Goal: Task Accomplishment & Management: Use online tool/utility

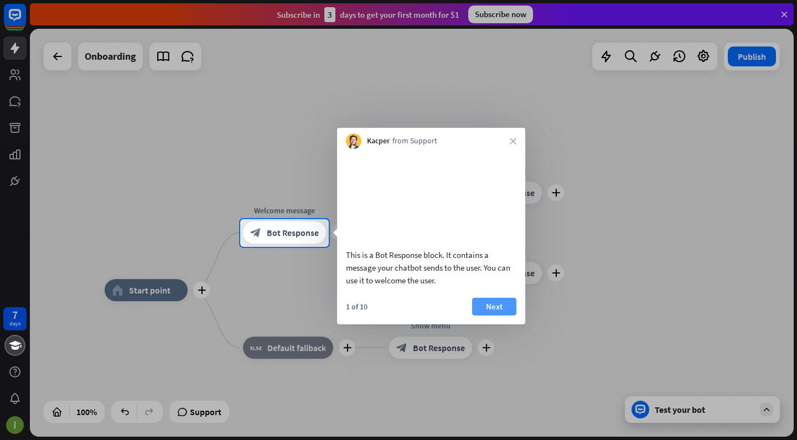
click at [505, 315] on button "Next" at bounding box center [494, 307] width 44 height 18
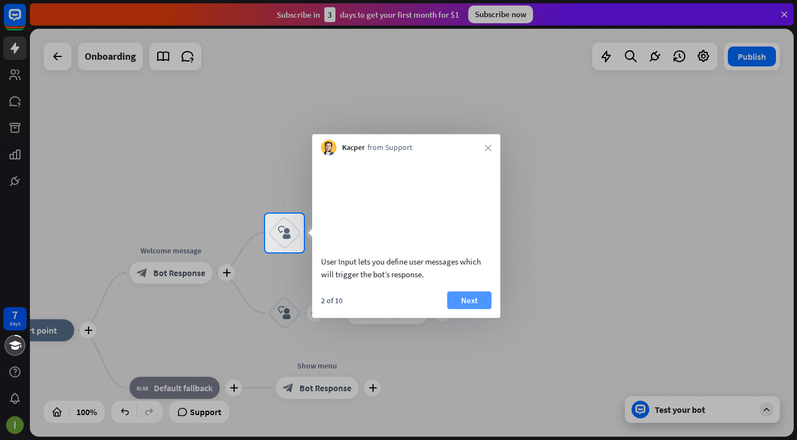
click at [455, 309] on button "Next" at bounding box center [469, 300] width 44 height 18
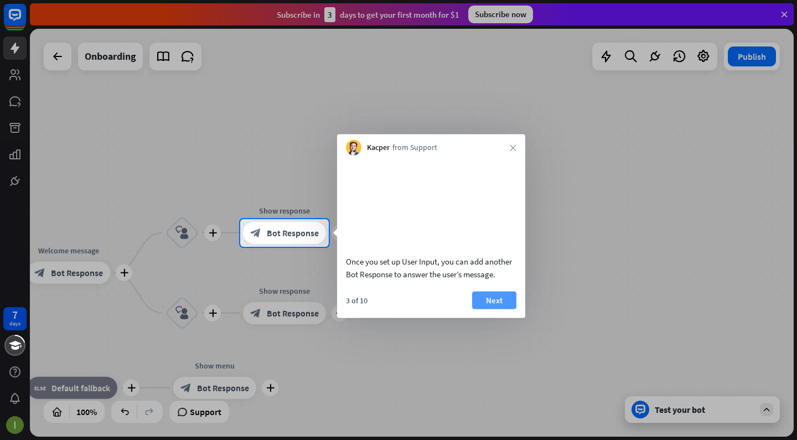
click at [498, 309] on button "Next" at bounding box center [494, 300] width 44 height 18
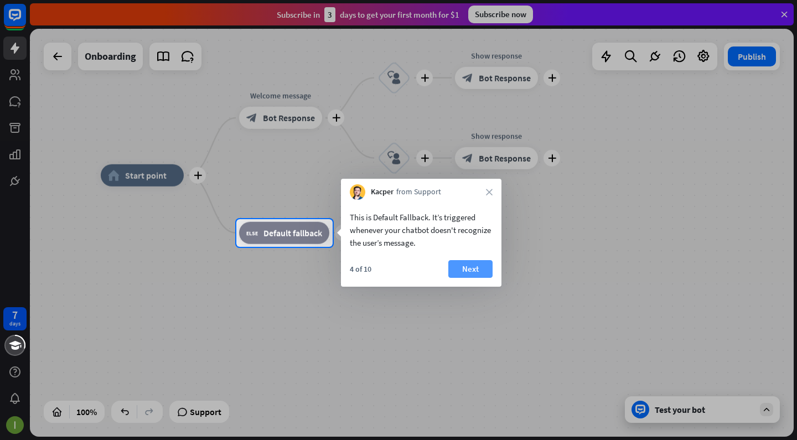
click at [483, 271] on button "Next" at bounding box center [470, 269] width 44 height 18
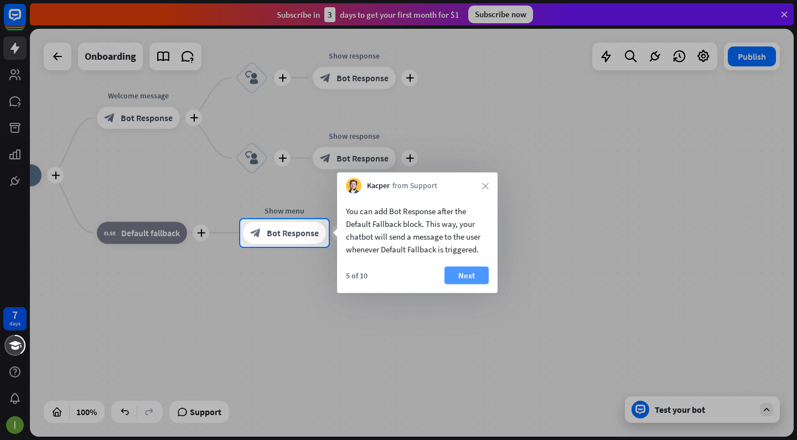
click at [472, 272] on button "Next" at bounding box center [466, 276] width 44 height 18
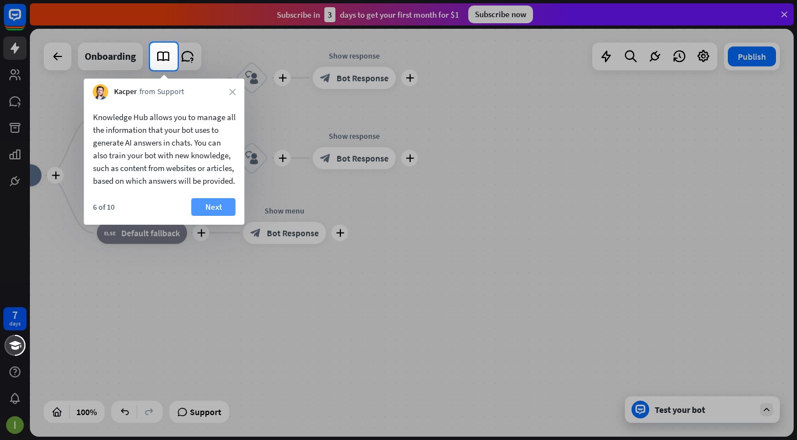
click at [219, 216] on button "Next" at bounding box center [213, 207] width 44 height 18
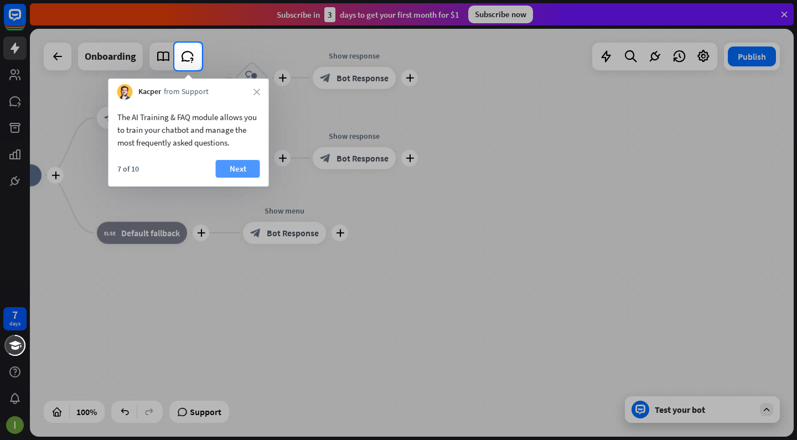
click at [245, 170] on button "Next" at bounding box center [238, 169] width 44 height 18
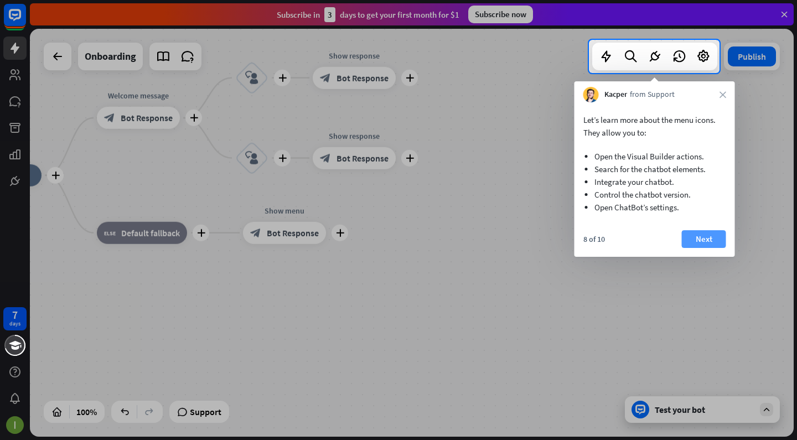
click at [706, 231] on button "Next" at bounding box center [704, 239] width 44 height 18
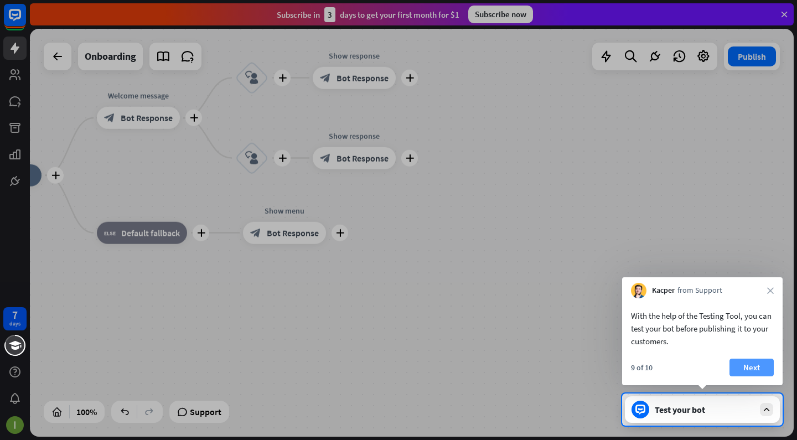
click at [737, 369] on button "Next" at bounding box center [751, 368] width 44 height 18
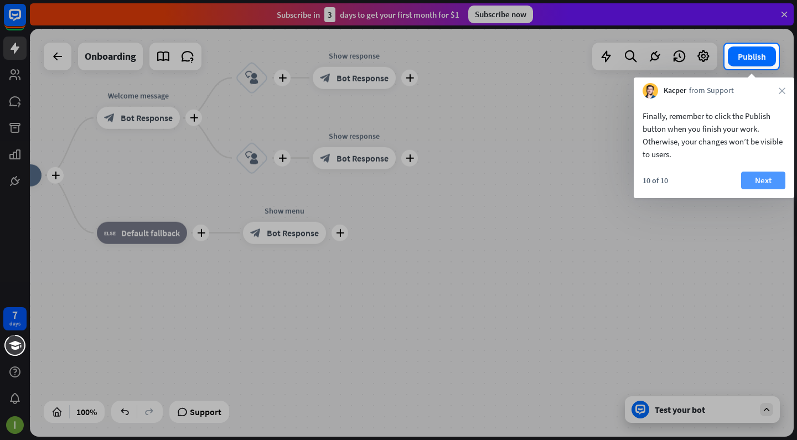
click at [761, 183] on button "Next" at bounding box center [763, 181] width 44 height 18
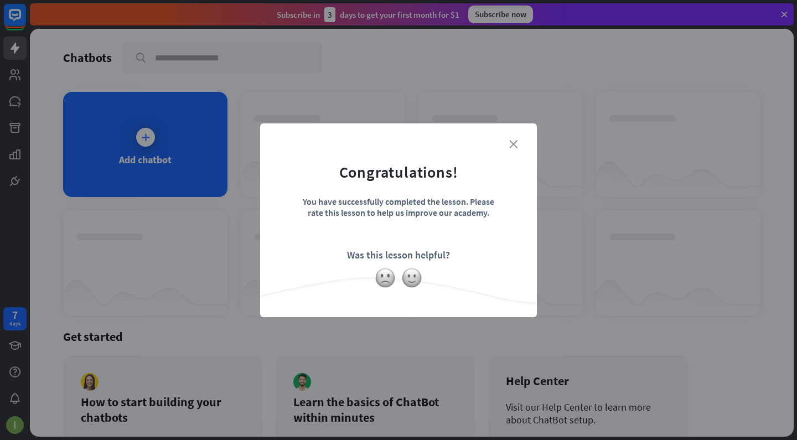
click at [516, 143] on icon "close" at bounding box center [513, 144] width 8 height 8
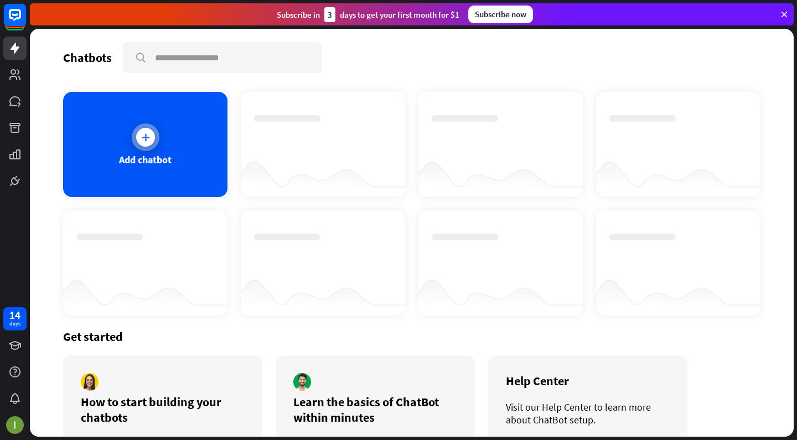
click at [180, 131] on div "Add chatbot" at bounding box center [145, 144] width 164 height 105
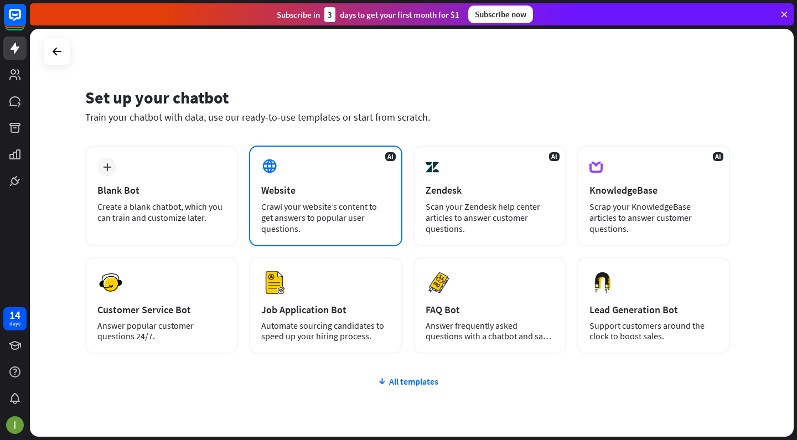
click at [321, 199] on div "AI Website Crawl your website’s content to get answers to popular user question…" at bounding box center [325, 196] width 153 height 101
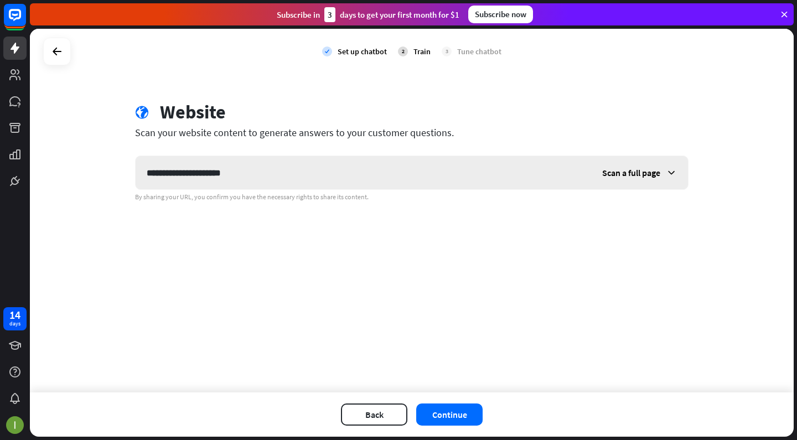
type input "**********"
click at [616, 170] on span "Scan a full page" at bounding box center [631, 172] width 58 height 11
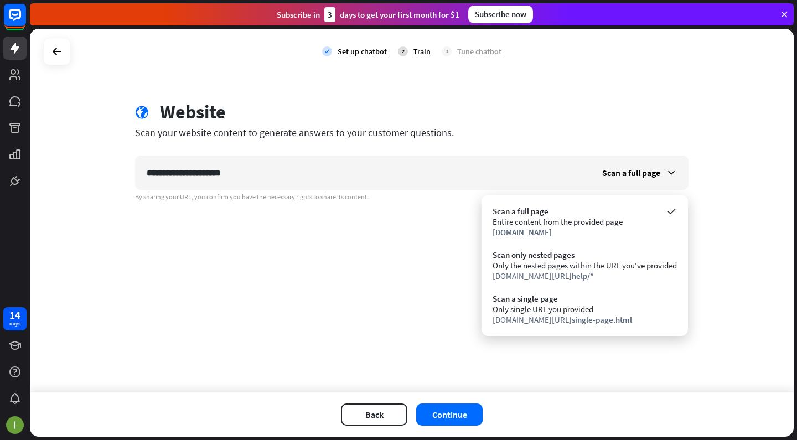
click at [351, 263] on div "**********" at bounding box center [411, 210] width 763 height 363
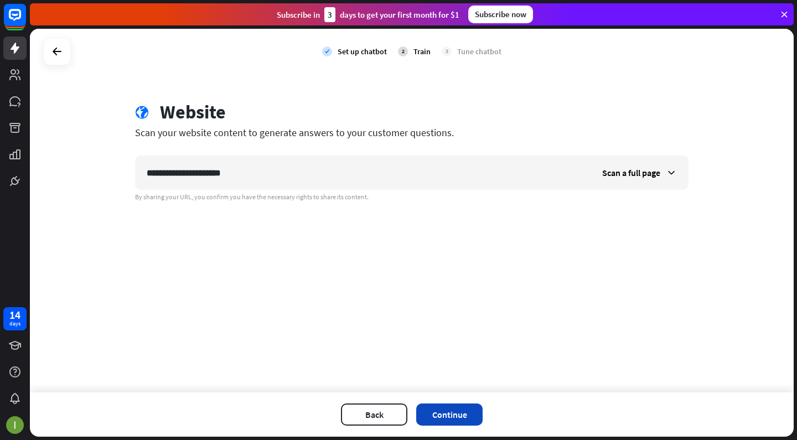
click at [457, 409] on button "Continue" at bounding box center [449, 414] width 66 height 22
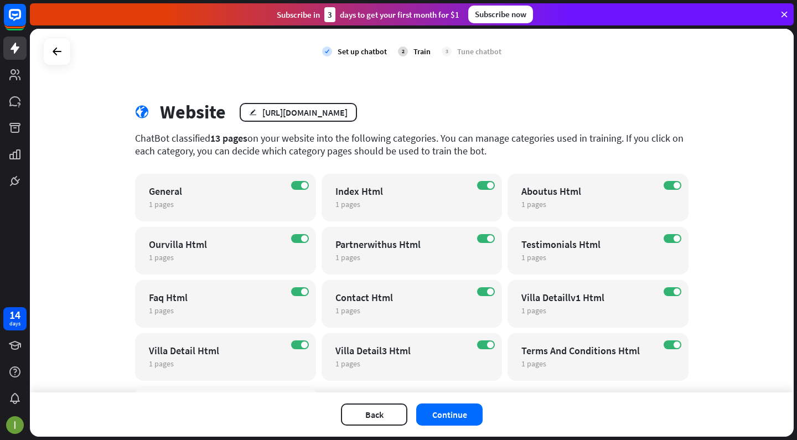
click at [457, 409] on button "Continue" at bounding box center [449, 414] width 66 height 22
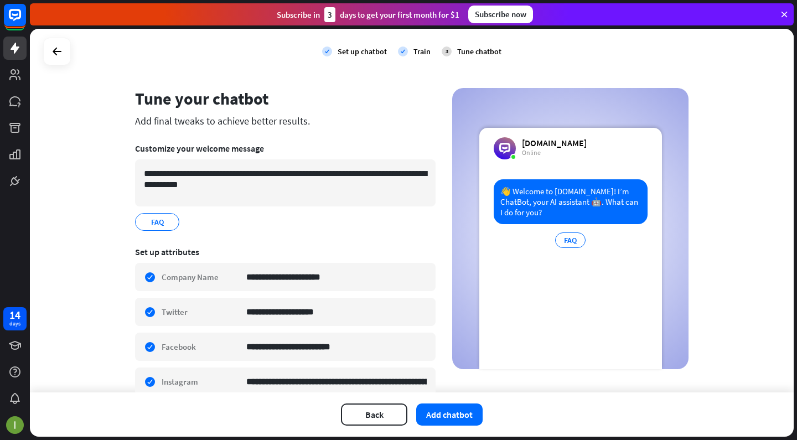
scroll to position [12, 0]
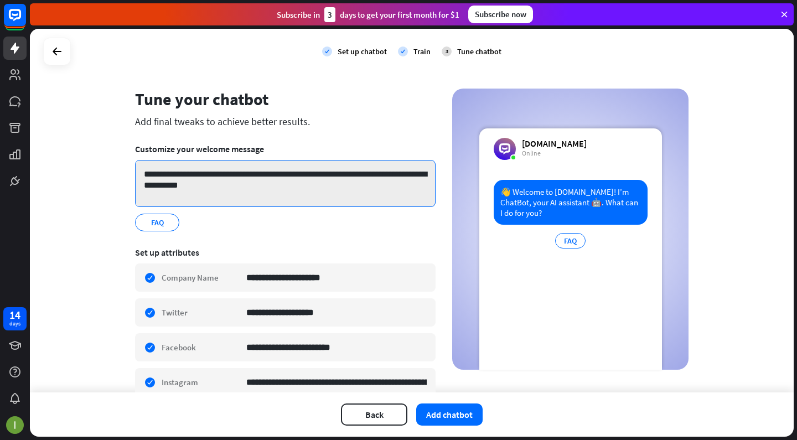
click at [403, 173] on textarea "**********" at bounding box center [285, 183] width 300 height 47
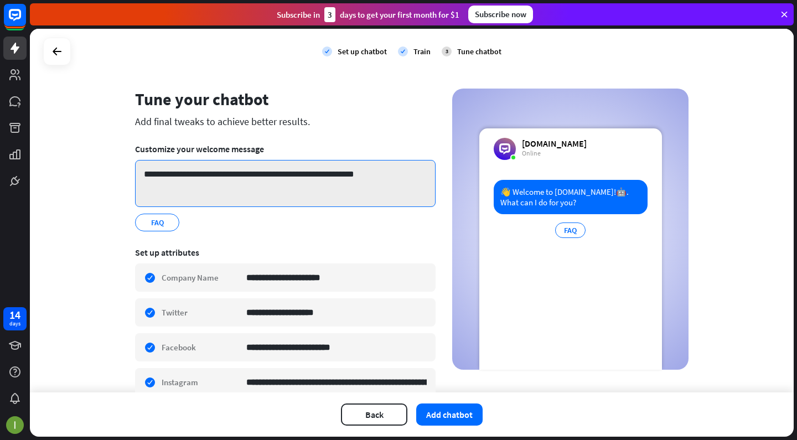
click at [301, 171] on textarea "**********" at bounding box center [285, 183] width 300 height 47
click at [295, 174] on textarea "**********" at bounding box center [285, 183] width 300 height 47
type textarea "**********"
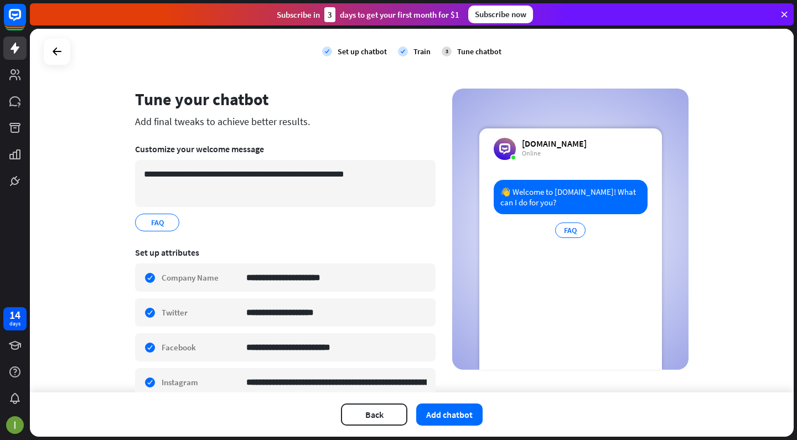
click at [337, 108] on div "Tune your chatbot" at bounding box center [285, 99] width 300 height 21
click at [448, 414] on button "Add chatbot" at bounding box center [449, 414] width 66 height 22
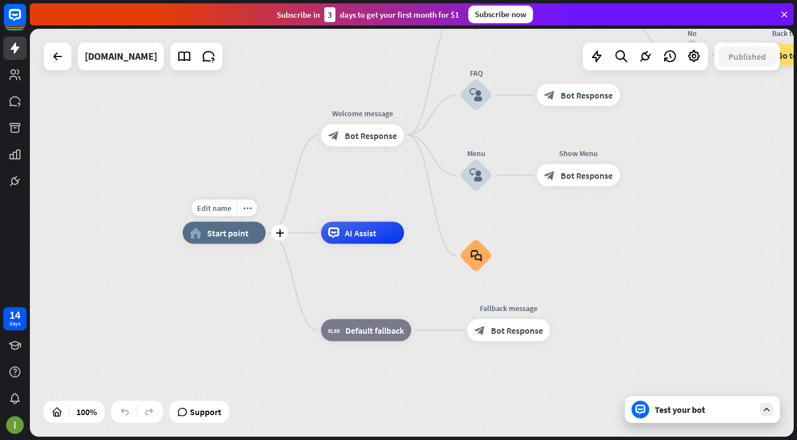
click at [248, 227] on div "home_2 Start point" at bounding box center [224, 233] width 83 height 22
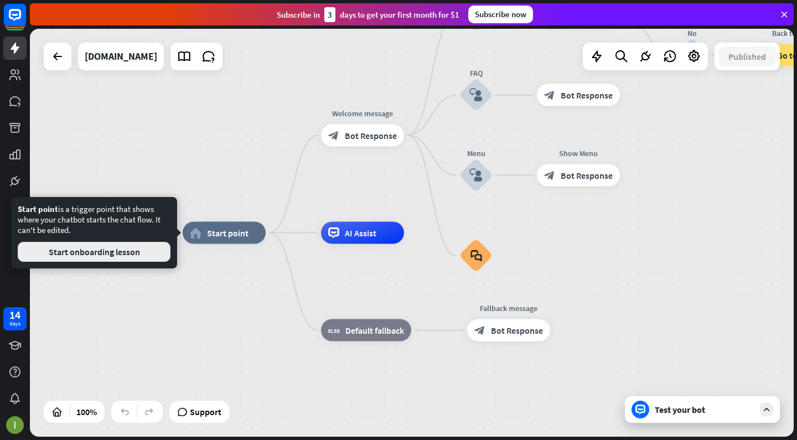
click at [161, 257] on button "Start onboarding lesson" at bounding box center [94, 252] width 153 height 20
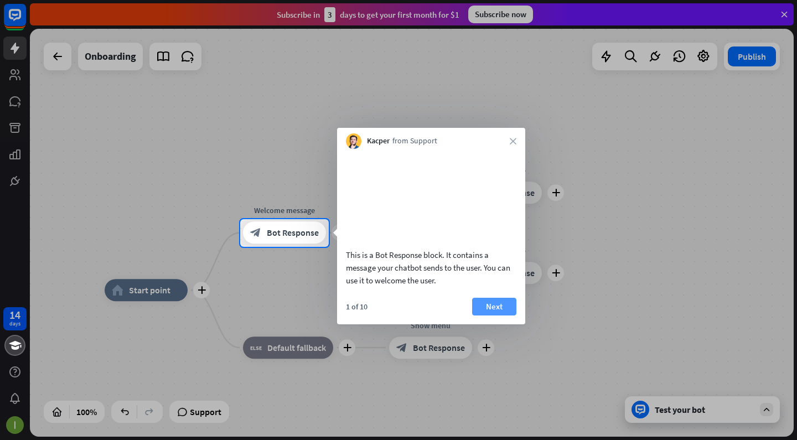
click at [495, 315] on button "Next" at bounding box center [494, 307] width 44 height 18
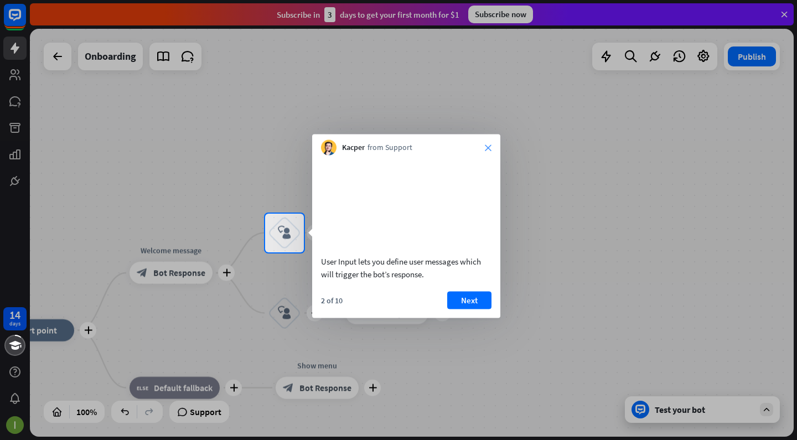
click at [487, 148] on icon "close" at bounding box center [488, 147] width 7 height 7
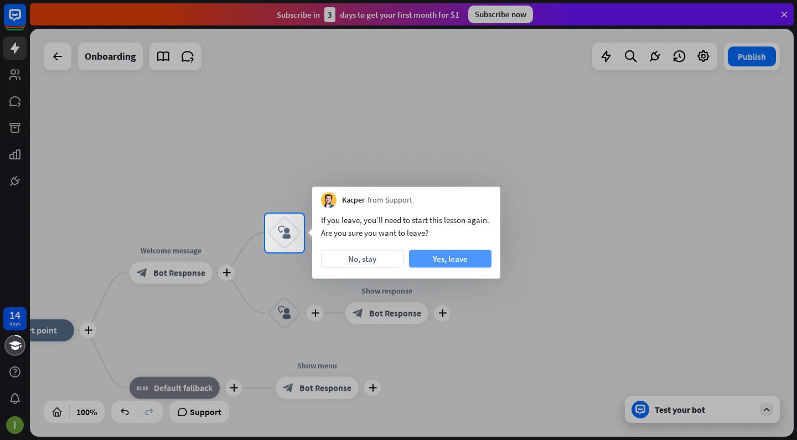
click at [424, 261] on button "Yes, leave" at bounding box center [450, 259] width 82 height 18
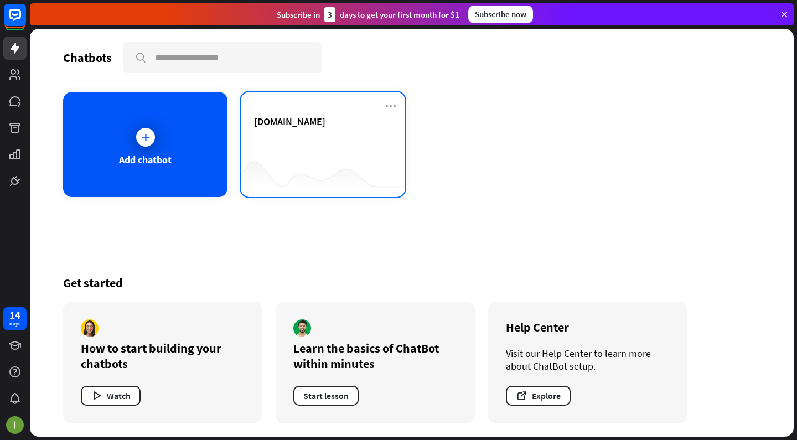
click at [287, 143] on div "[DOMAIN_NAME]" at bounding box center [323, 134] width 138 height 39
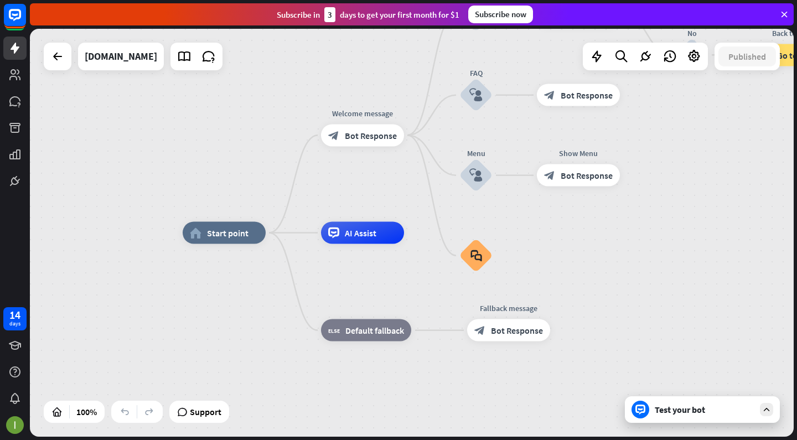
click at [730, 409] on div "Test your bot" at bounding box center [705, 409] width 100 height 11
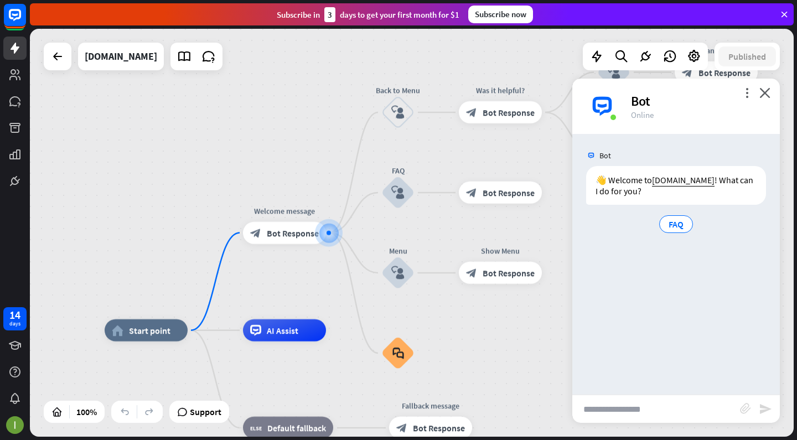
click at [616, 406] on input "text" at bounding box center [656, 409] width 168 height 28
type input "**********"
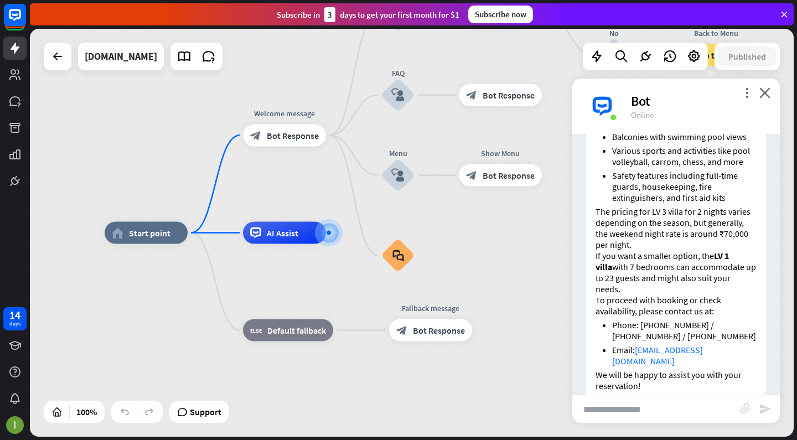
scroll to position [323, 0]
click at [610, 405] on input "text" at bounding box center [656, 409] width 168 height 28
type input "**********"
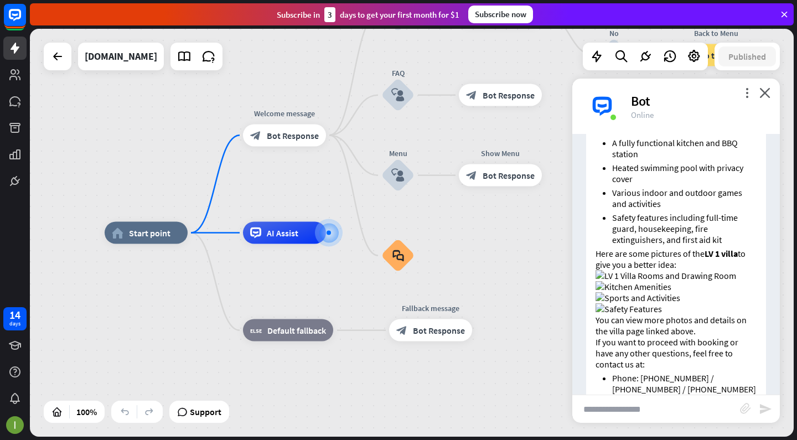
scroll to position [830, 0]
click at [664, 272] on img at bounding box center [665, 277] width 141 height 11
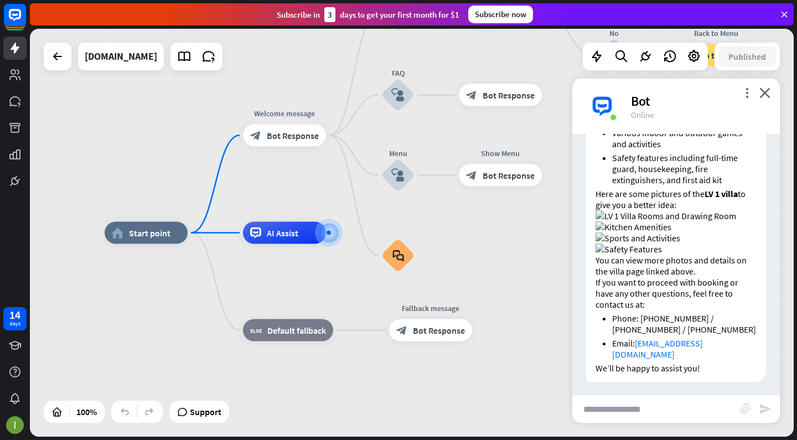
scroll to position [891, 0]
click at [661, 211] on img at bounding box center [665, 216] width 141 height 11
click at [694, 60] on icon at bounding box center [694, 56] width 14 height 14
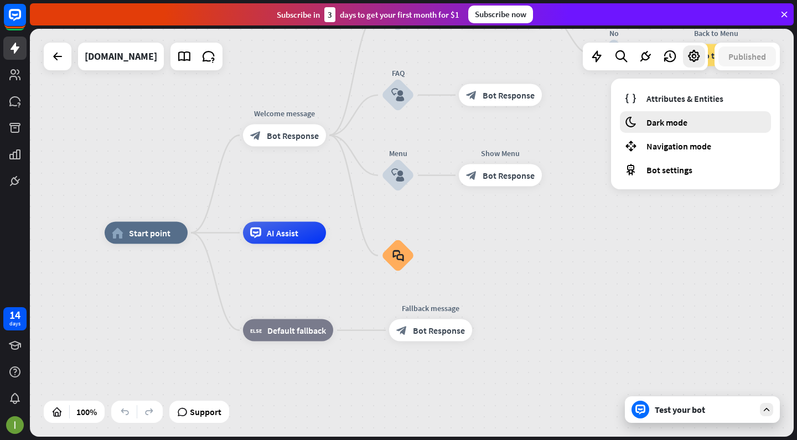
click at [665, 118] on span "Dark mode" at bounding box center [666, 122] width 41 height 11
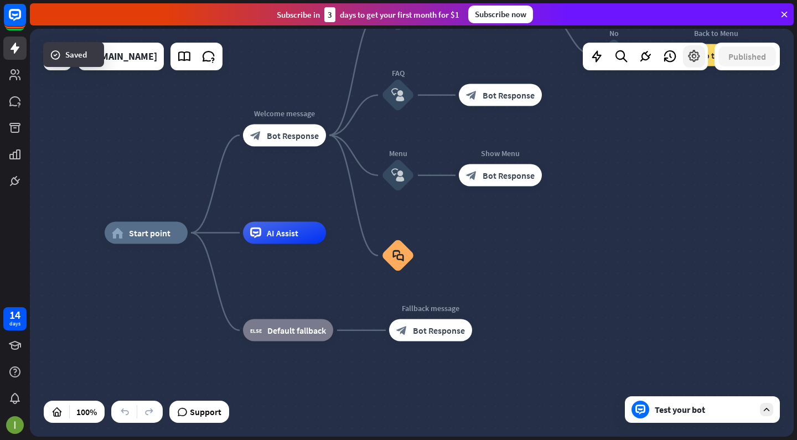
click at [693, 48] on div at bounding box center [694, 56] width 22 height 22
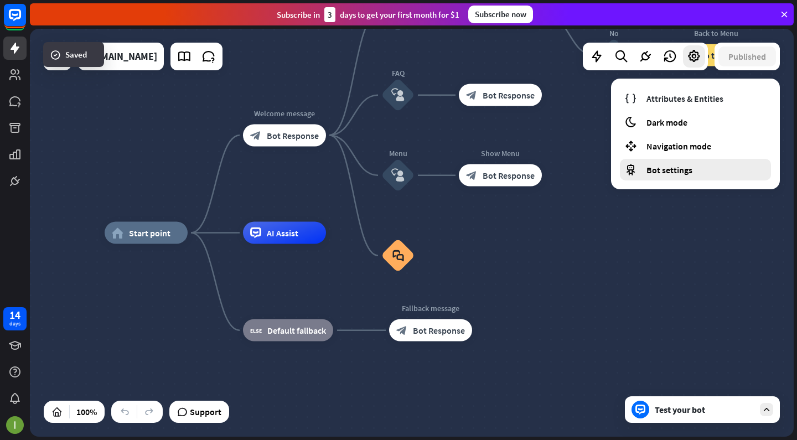
click at [671, 165] on span "Bot settings" at bounding box center [669, 169] width 46 height 11
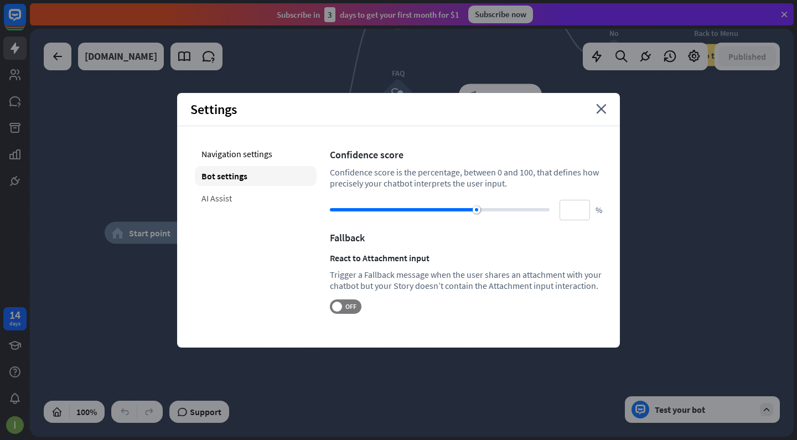
click at [279, 199] on div "AI Assist" at bounding box center [256, 198] width 122 height 20
type input "**"
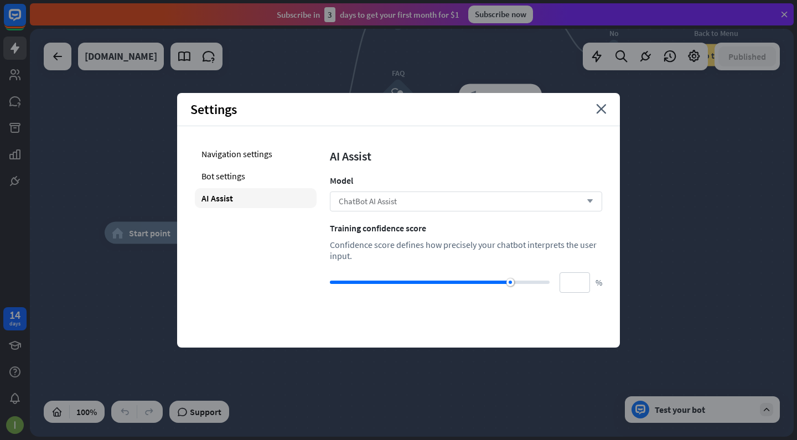
click at [343, 209] on div "ChatBot AI Assist arrow_down" at bounding box center [466, 201] width 272 height 20
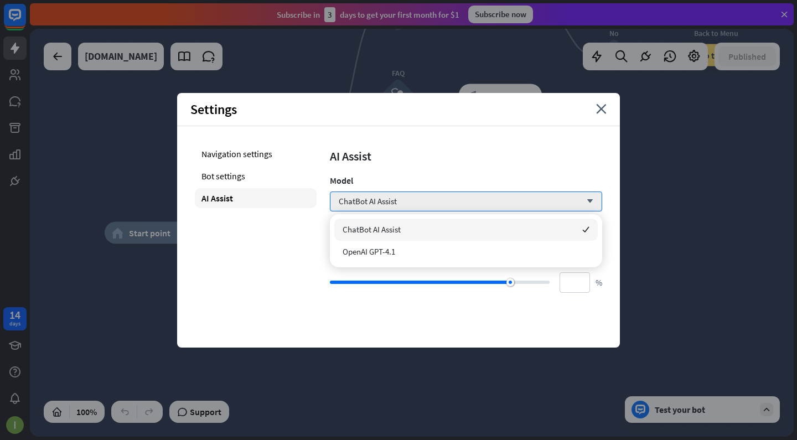
click at [422, 119] on div "Settings close" at bounding box center [398, 109] width 443 height 33
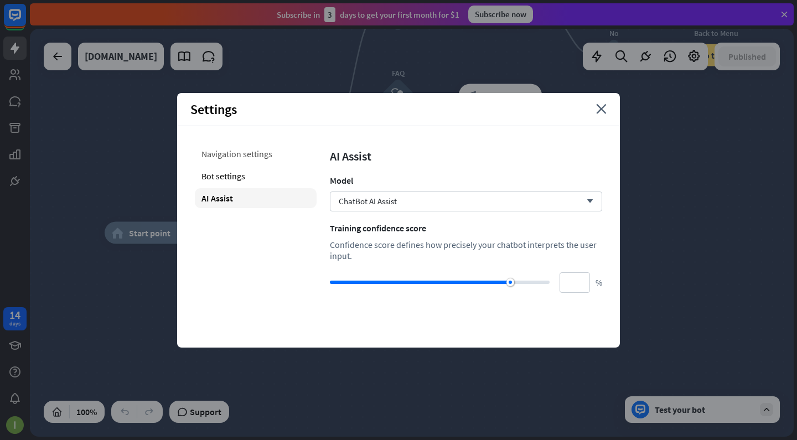
click at [217, 163] on div "Navigation settings" at bounding box center [256, 154] width 122 height 20
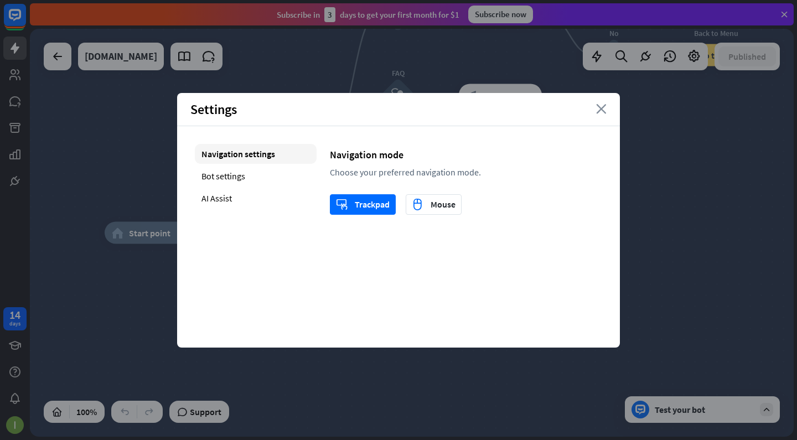
click at [599, 109] on icon "close" at bounding box center [601, 109] width 11 height 10
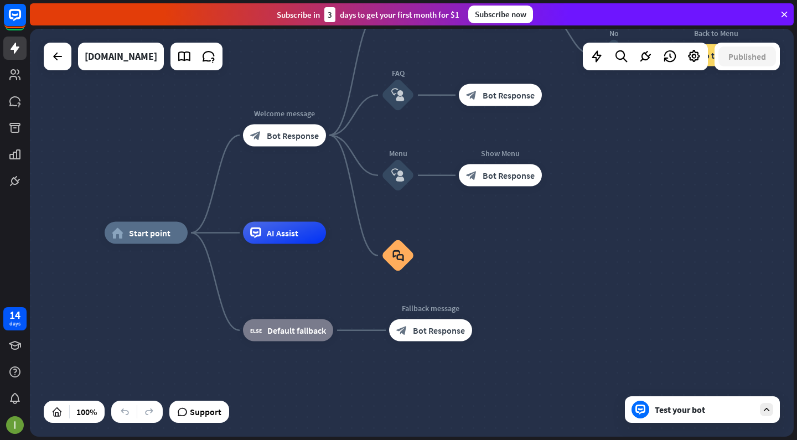
click at [696, 410] on div "Test your bot" at bounding box center [705, 409] width 100 height 11
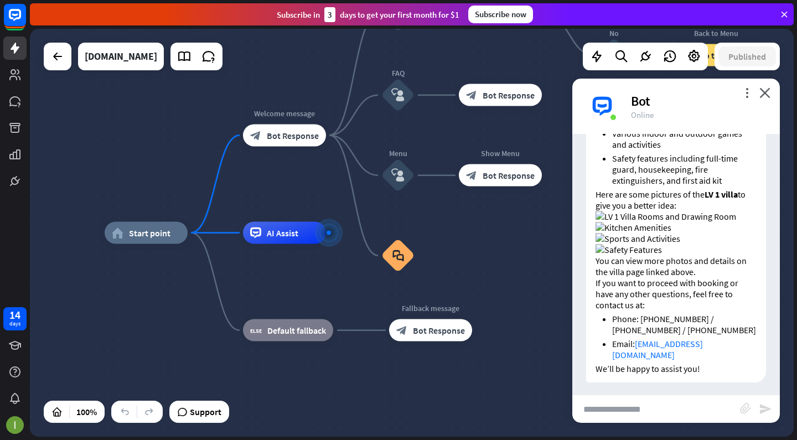
click at [640, 410] on input "text" at bounding box center [656, 409] width 168 height 28
type input "**********"
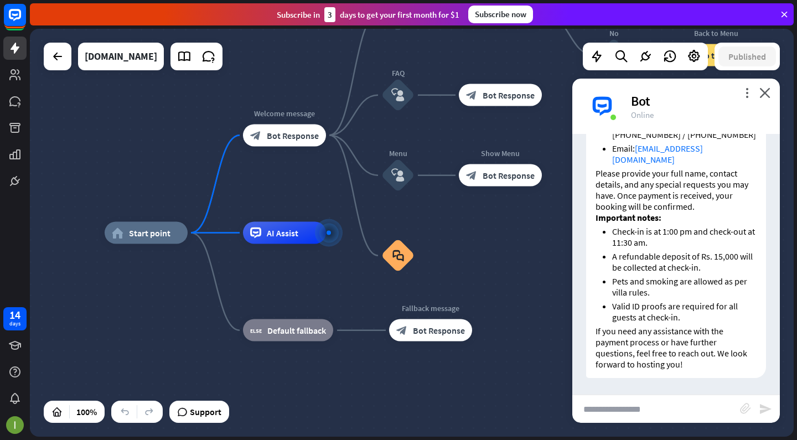
scroll to position [1332, 0]
click at [641, 367] on p "If you need any assistance with the payment process or have further questions, …" at bounding box center [675, 347] width 161 height 44
click at [609, 361] on p "If you need any assistance with the payment process or have further questions, …" at bounding box center [675, 347] width 161 height 44
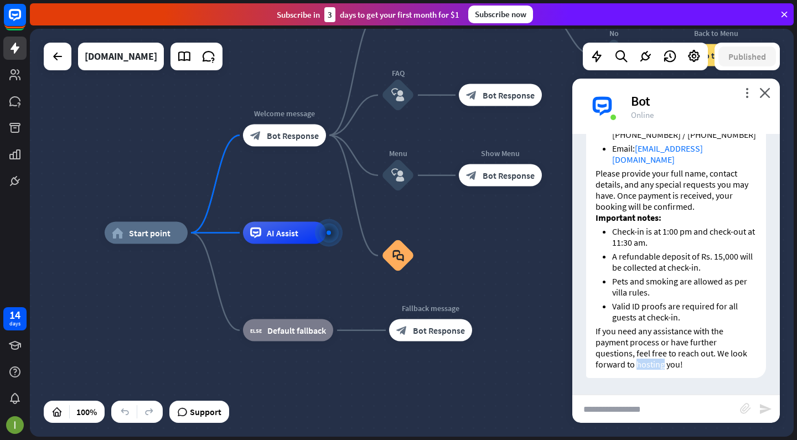
click at [607, 229] on ul "Check-in is at 1:00 pm and check-out at 11:30 am. A refundable deposit of Rs. 1…" at bounding box center [675, 274] width 161 height 97
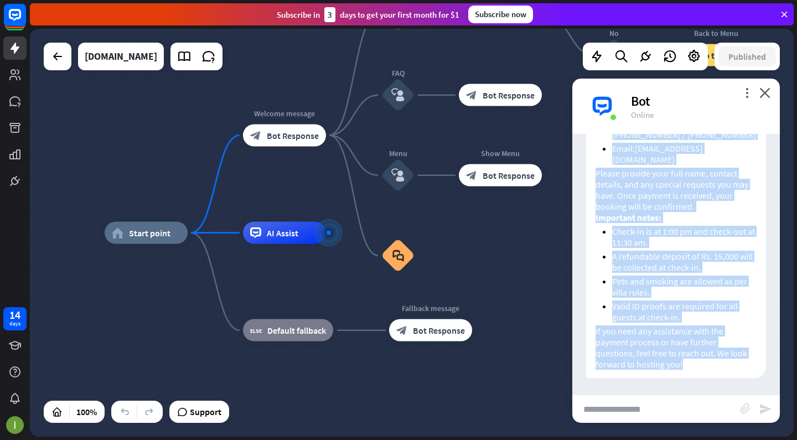
drag, startPoint x: 596, startPoint y: 173, endPoint x: 673, endPoint y: 376, distance: 217.6
copy div "Thank you for choosing the LV 1 villa for your stay from [DATE] to [DATE]. To c…"
click at [654, 370] on div "Thank you for choosing the LV 1 villa for your stay from [DATE] to [DATE]. To c…" at bounding box center [676, 214] width 180 height 326
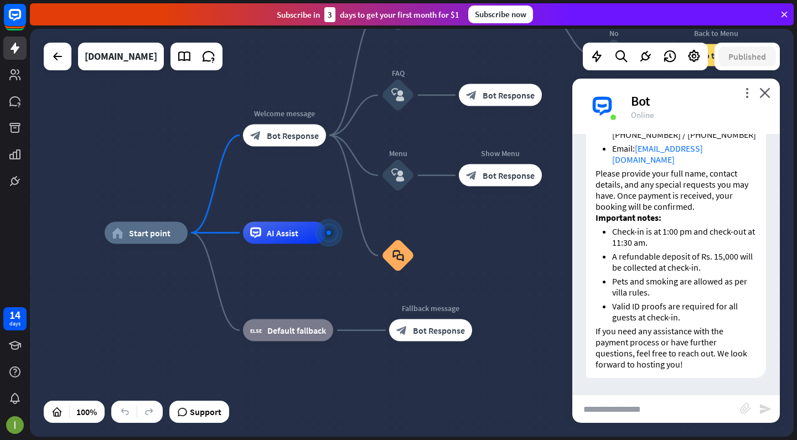
click at [610, 403] on input "text" at bounding box center [656, 409] width 168 height 28
type input "**********"
click at [767, 415] on icon "send" at bounding box center [765, 408] width 13 height 13
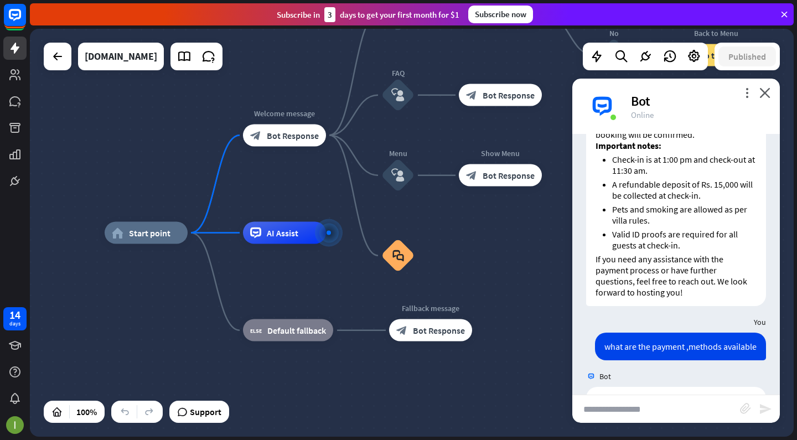
scroll to position [1565, 0]
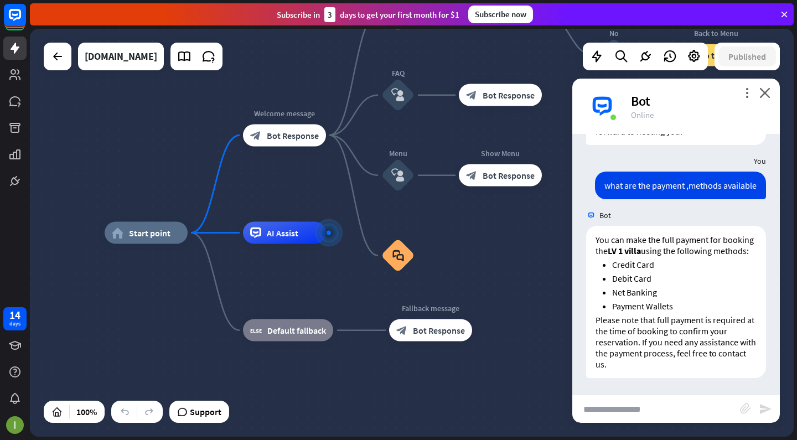
click at [664, 409] on input "text" at bounding box center [656, 409] width 168 height 28
click at [613, 425] on div "home_2 Start point Welcome message block_bot_response Bot Response Back to Menu…" at bounding box center [486, 437] width 763 height 408
click at [613, 419] on input "****" at bounding box center [656, 409] width 168 height 28
type input "**********"
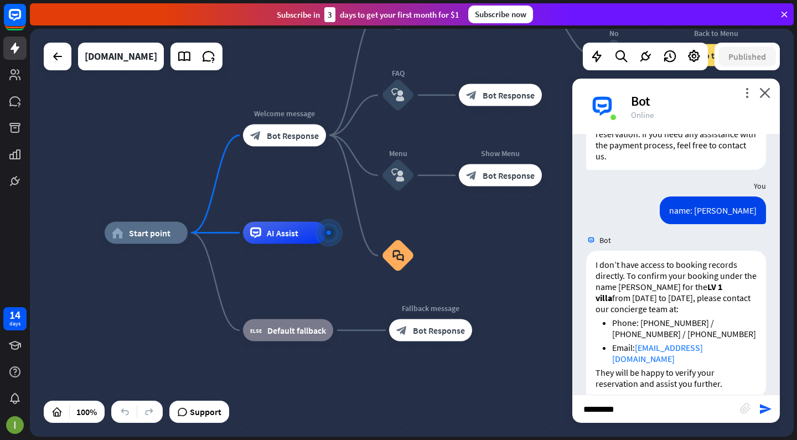
scroll to position [1792, 0]
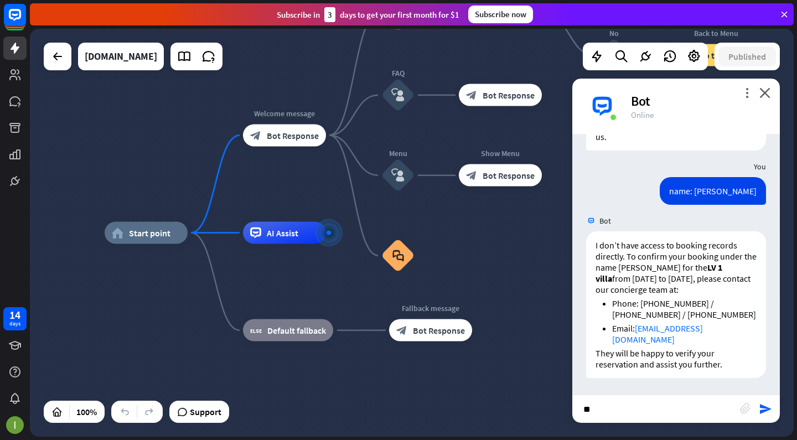
type input "*"
click at [746, 92] on icon "more_vert" at bounding box center [746, 92] width 11 height 11
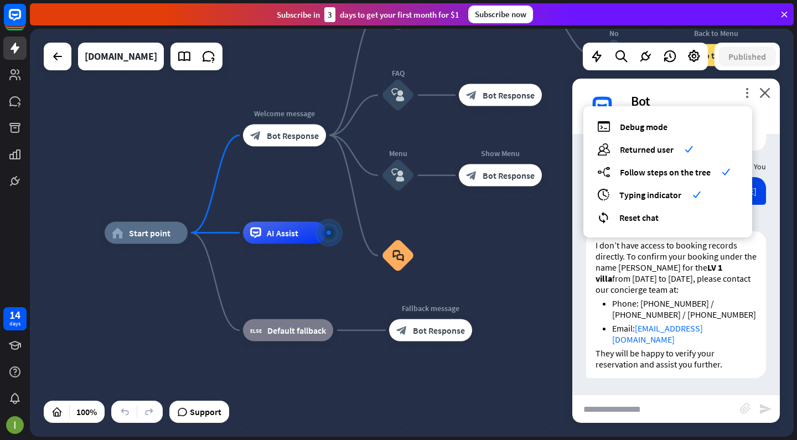
click at [687, 96] on div "Bot" at bounding box center [699, 100] width 136 height 17
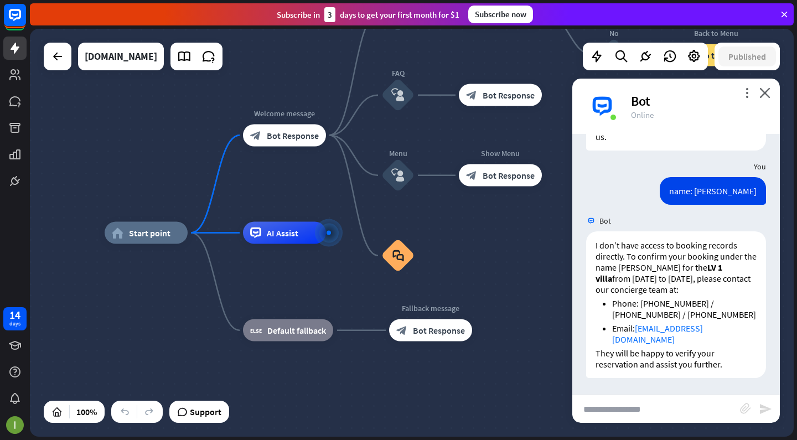
click at [615, 409] on input "text" at bounding box center [656, 409] width 168 height 28
type input "**********"
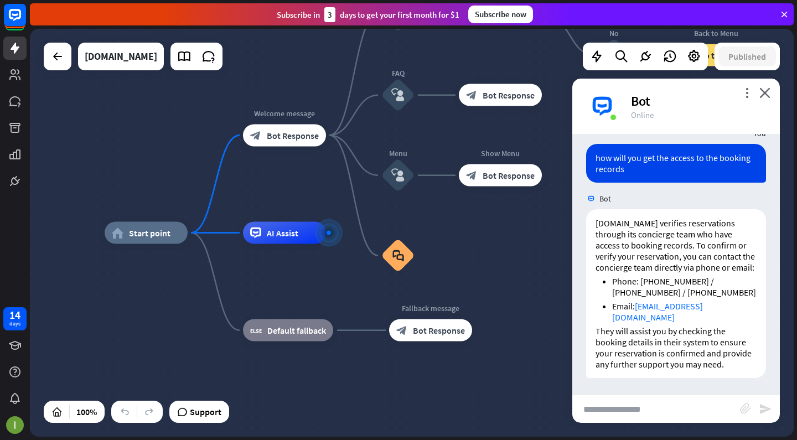
scroll to position [2064, 0]
click at [587, 415] on input "text" at bounding box center [656, 409] width 168 height 28
type input "**********"
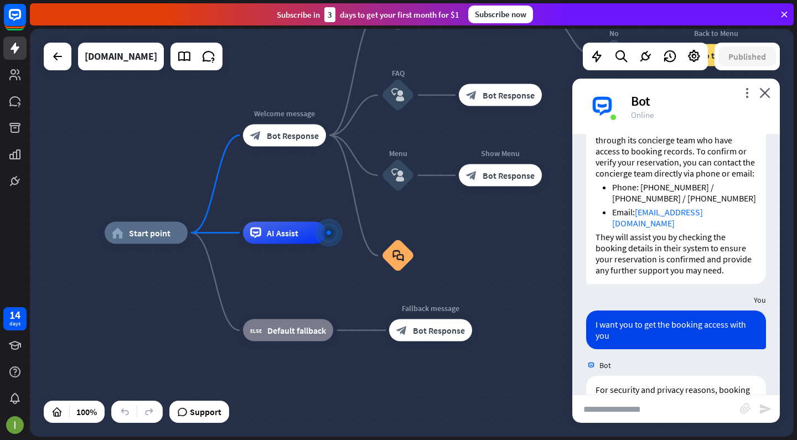
scroll to position [2335, 0]
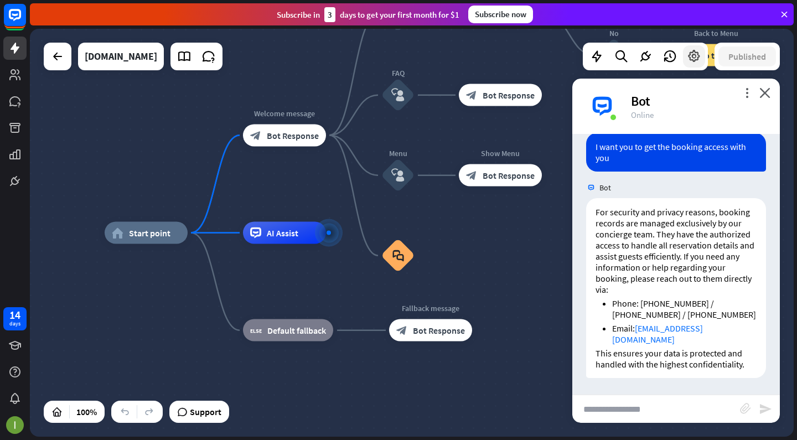
click at [690, 54] on icon at bounding box center [694, 56] width 14 height 14
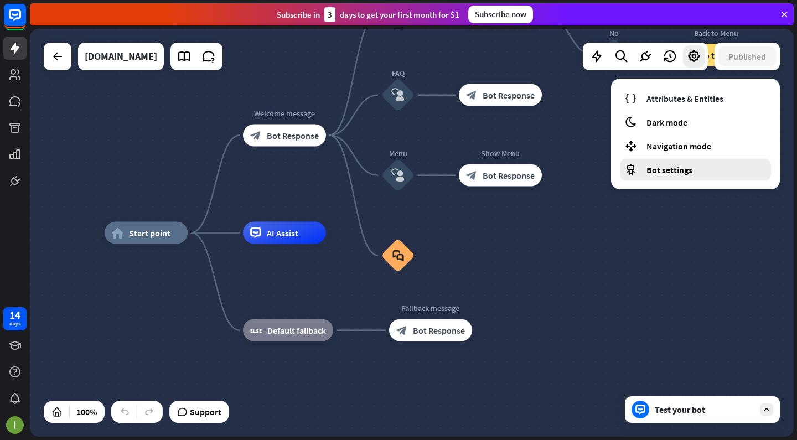
click at [715, 171] on div "Bot settings" at bounding box center [695, 170] width 151 height 22
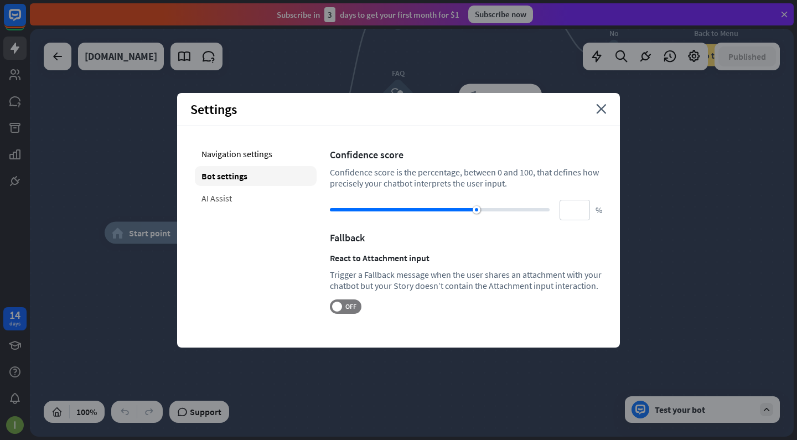
click at [272, 194] on div "AI Assist" at bounding box center [256, 198] width 122 height 20
type input "**"
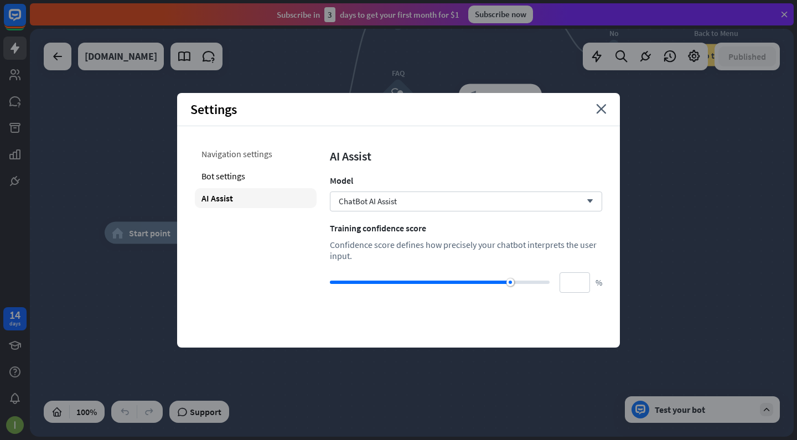
click at [256, 152] on div "Navigation settings" at bounding box center [256, 154] width 122 height 20
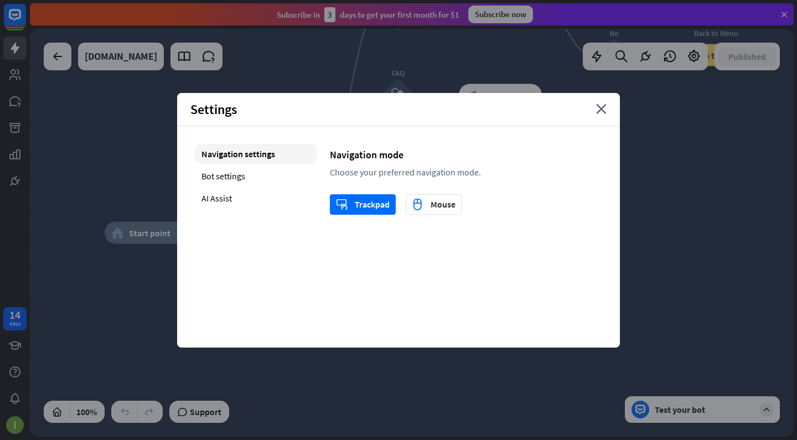
click at [596, 108] on div "Settings close" at bounding box center [398, 109] width 443 height 33
click at [604, 108] on icon "close" at bounding box center [601, 109] width 11 height 10
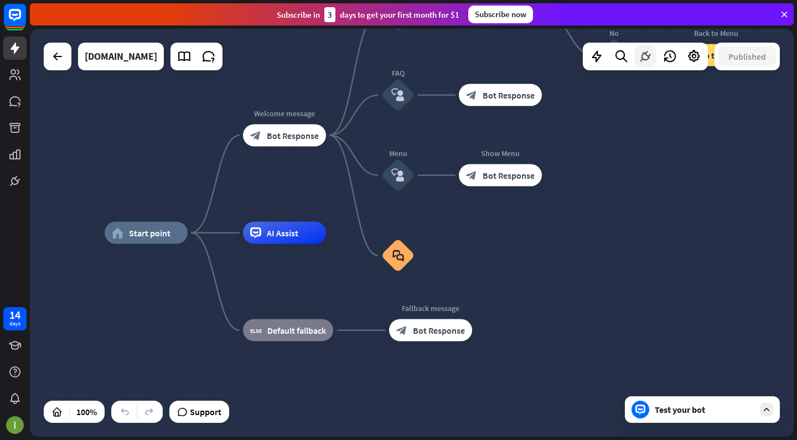
click at [644, 60] on icon at bounding box center [645, 56] width 14 height 14
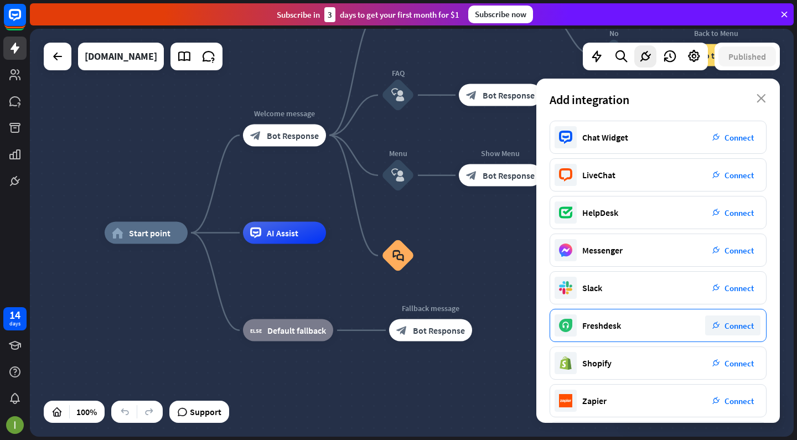
scroll to position [0, 0]
click at [757, 104] on div "Add integration close" at bounding box center [657, 100] width 243 height 42
click at [760, 97] on icon "close" at bounding box center [760, 98] width 9 height 9
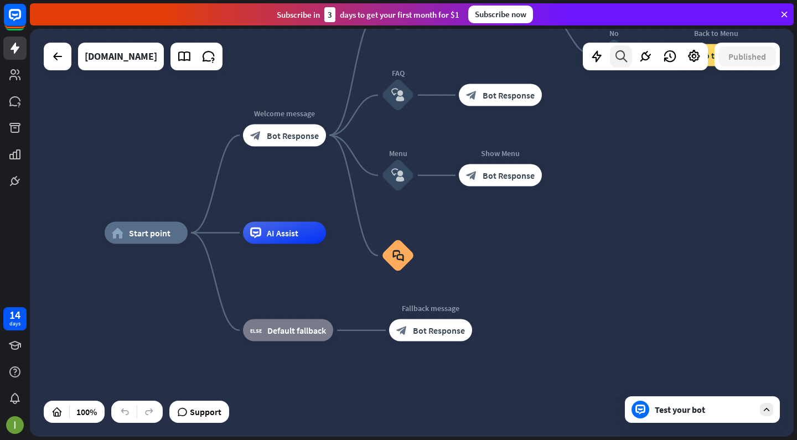
click at [620, 56] on icon at bounding box center [621, 56] width 15 height 14
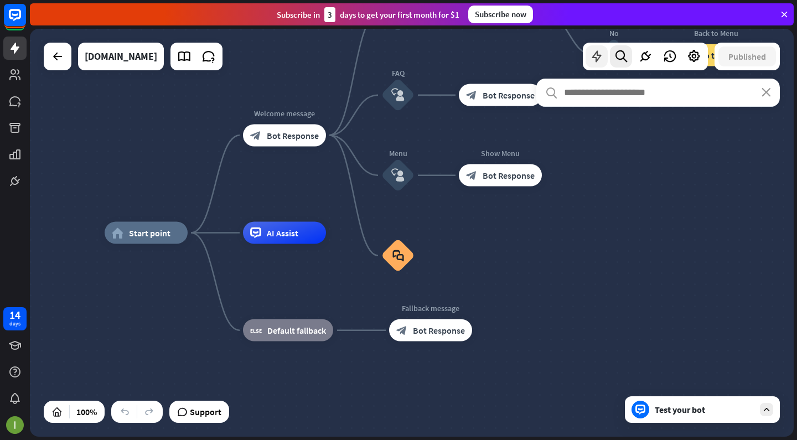
click at [595, 55] on icon at bounding box center [596, 56] width 14 height 14
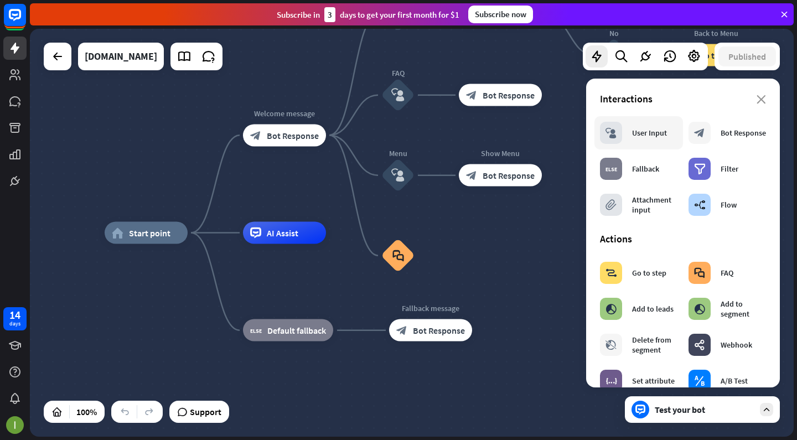
click at [637, 139] on div "block_user_input User Input" at bounding box center [633, 133] width 67 height 22
click at [636, 137] on div "User Input" at bounding box center [649, 133] width 35 height 10
click at [761, 102] on icon "close" at bounding box center [760, 99] width 9 height 9
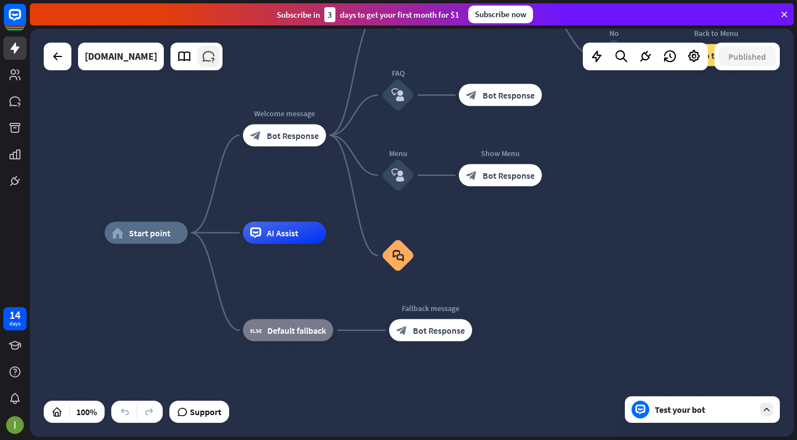
click at [216, 53] on icon at bounding box center [208, 56] width 14 height 14
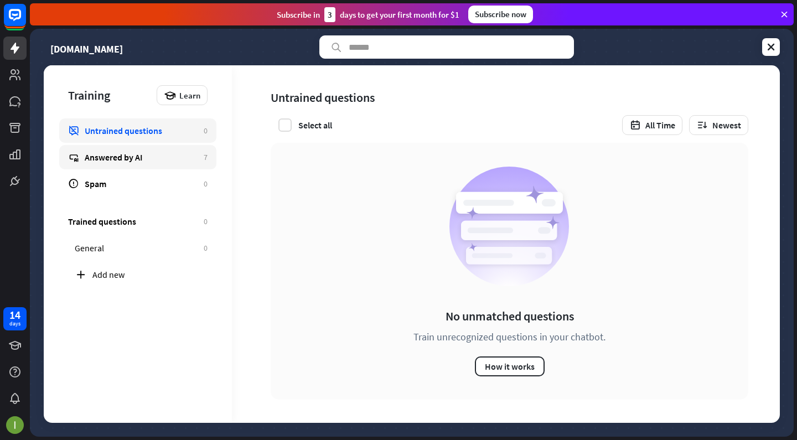
click at [127, 146] on link "Answered by AI 7" at bounding box center [137, 157] width 157 height 24
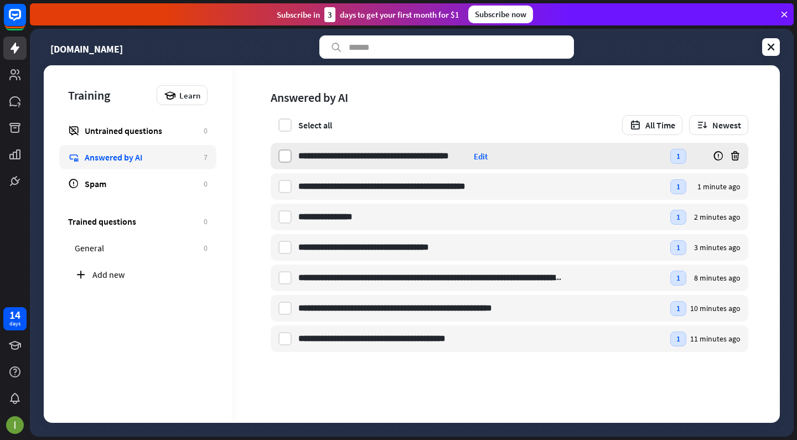
click at [288, 159] on label at bounding box center [284, 155] width 13 height 13
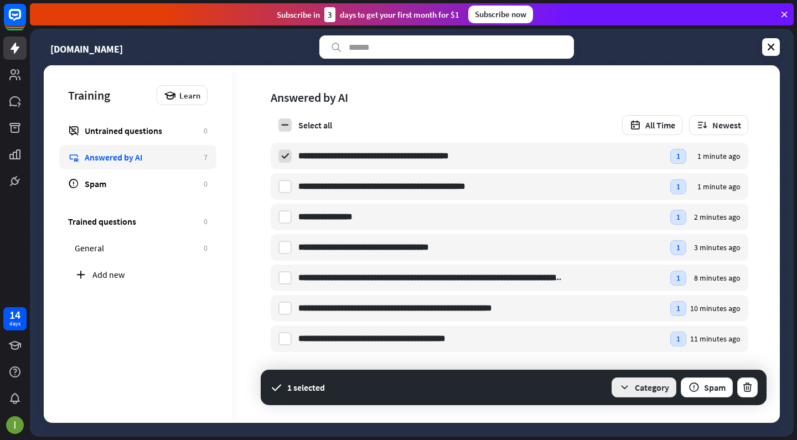
click at [645, 392] on button "Category" at bounding box center [643, 387] width 65 height 20
click at [562, 379] on div "1 selected Category Spam" at bounding box center [514, 387] width 506 height 35
click at [200, 307] on div "Training Learn Untrained questions 0 Answered by AI 7 Spam 0 Trained questions …" at bounding box center [138, 243] width 188 height 357
click at [183, 103] on div "Learn" at bounding box center [182, 95] width 51 height 20
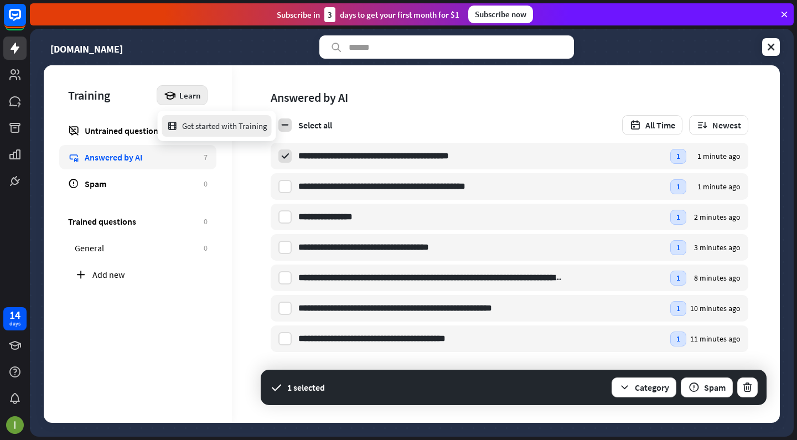
click at [187, 121] on div "Get started with Training" at bounding box center [217, 126] width 101 height 22
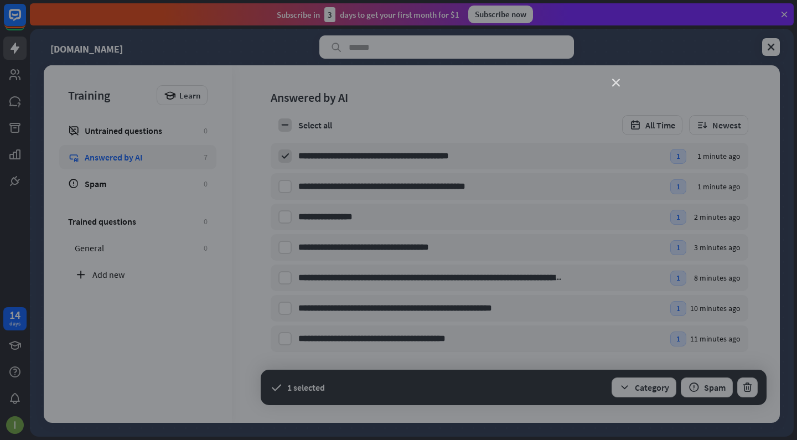
click at [616, 81] on icon "close" at bounding box center [616, 83] width 8 height 8
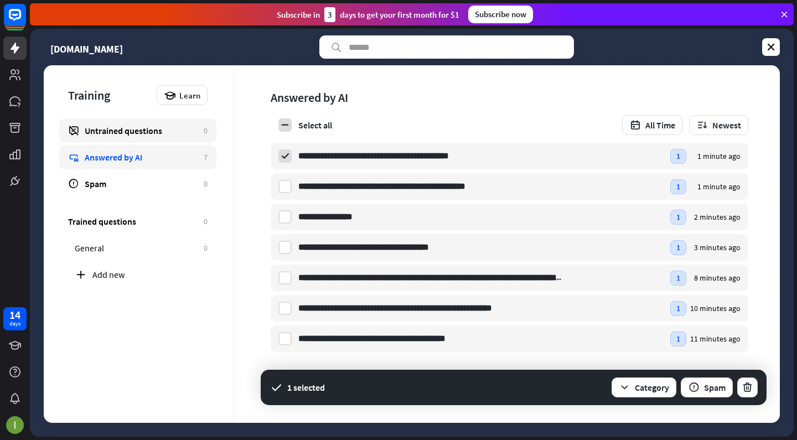
click at [133, 129] on div "Untrained questions" at bounding box center [141, 130] width 113 height 11
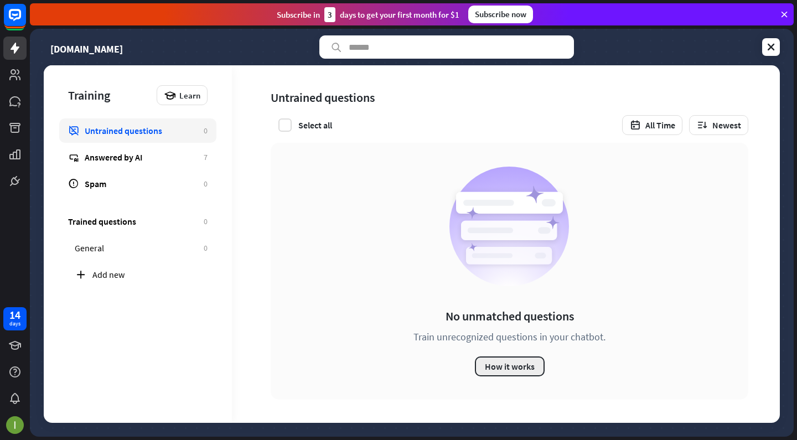
click at [506, 366] on button "How it works" at bounding box center [510, 366] width 70 height 20
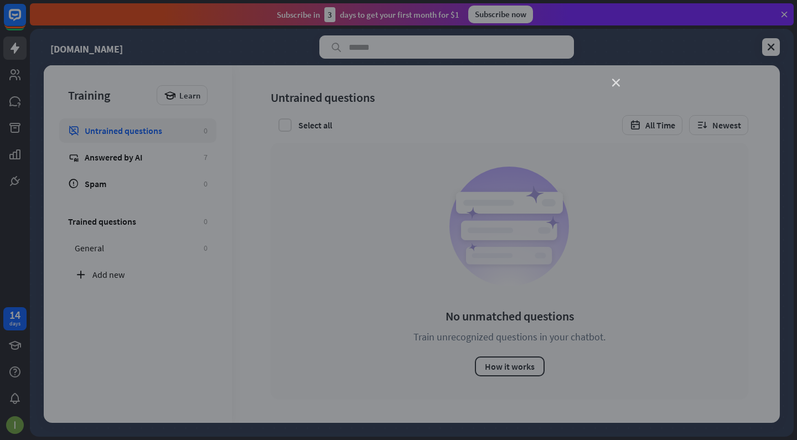
click at [616, 80] on icon "close" at bounding box center [616, 83] width 8 height 8
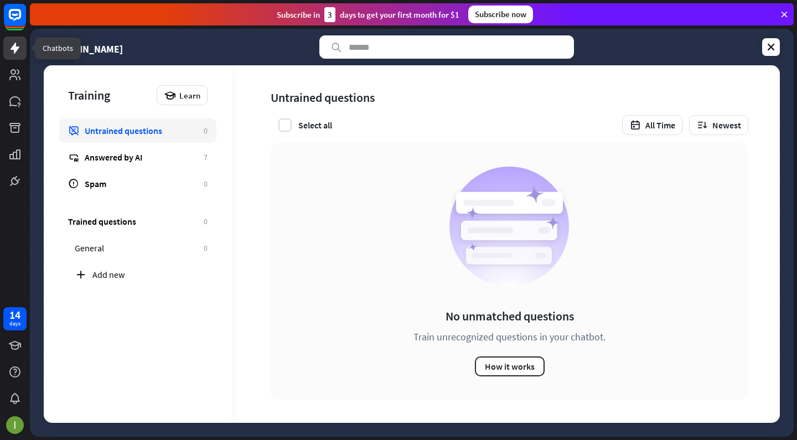
click at [14, 53] on icon at bounding box center [15, 48] width 9 height 11
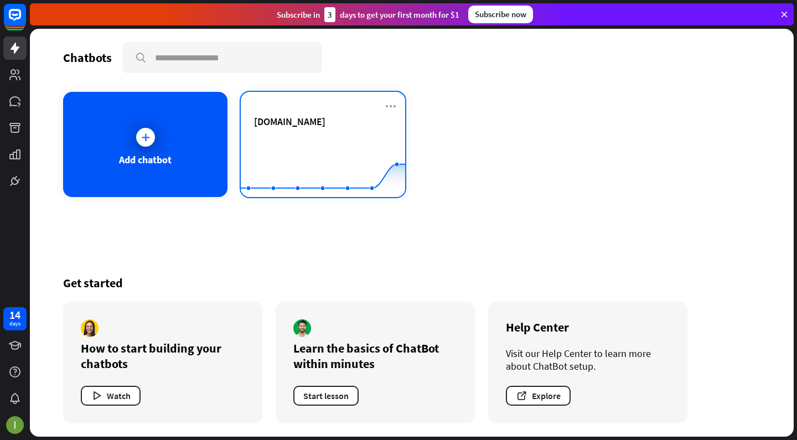
click at [262, 128] on div "[DOMAIN_NAME]" at bounding box center [323, 134] width 138 height 39
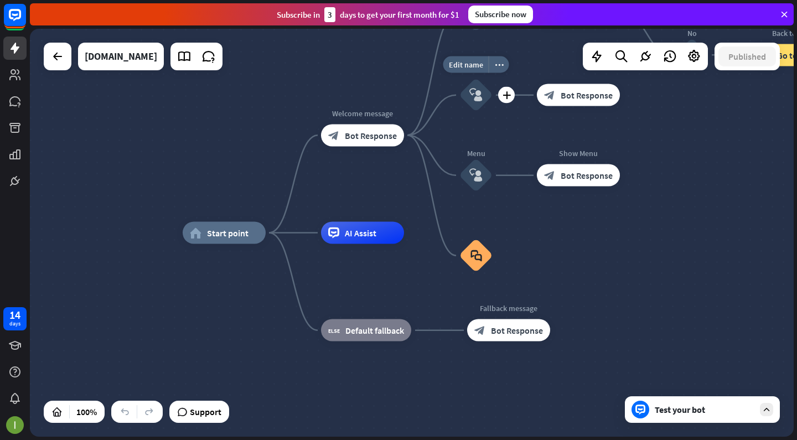
click at [476, 100] on icon "block_user_input" at bounding box center [475, 95] width 13 height 13
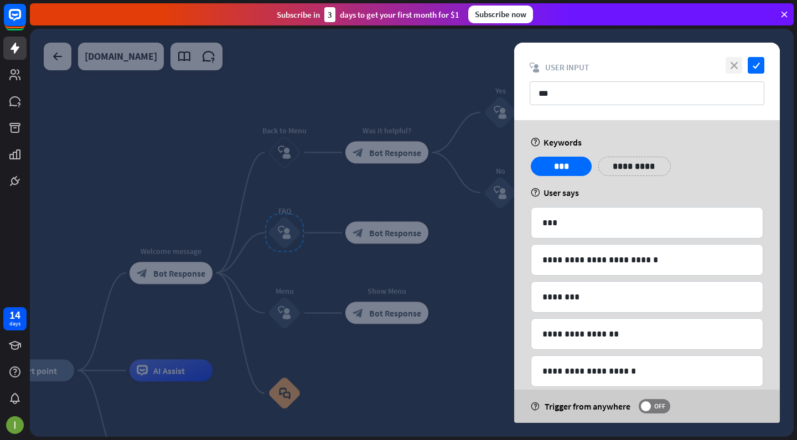
click at [732, 66] on icon "close" at bounding box center [733, 65] width 17 height 17
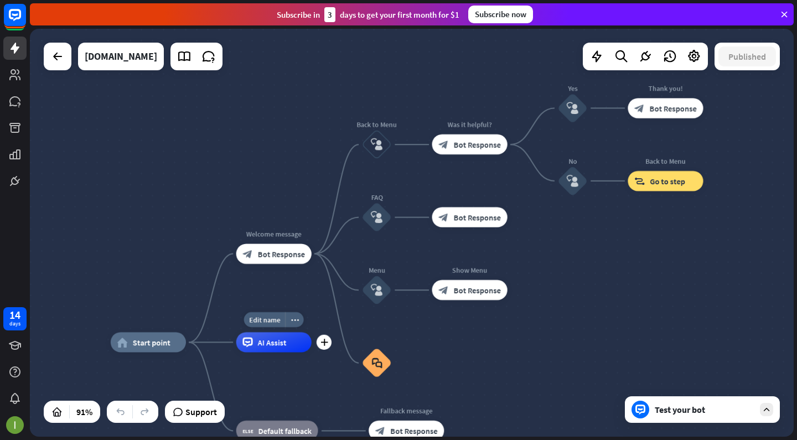
click at [271, 348] on div "AI Assist" at bounding box center [273, 342] width 75 height 20
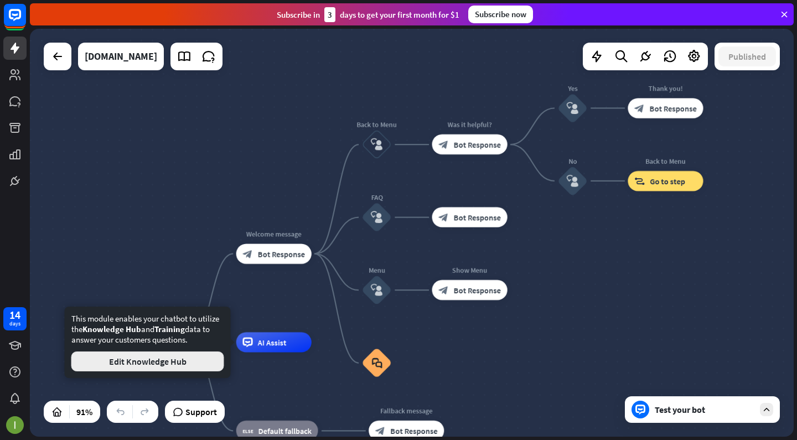
click at [152, 366] on button "Edit Knowledge Hub" at bounding box center [147, 361] width 153 height 20
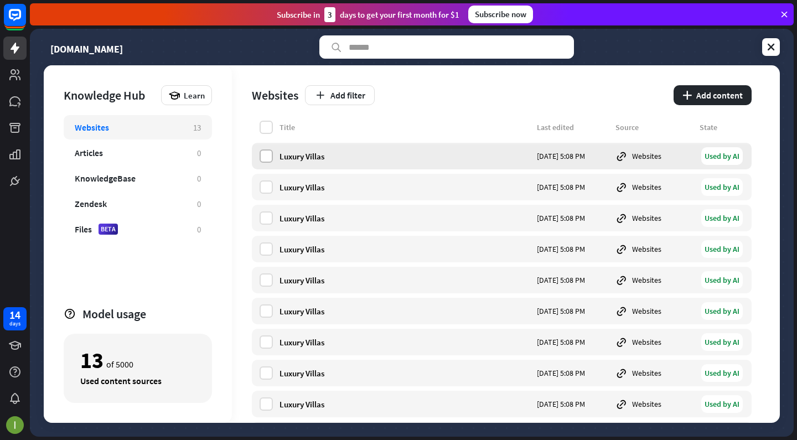
click at [266, 152] on label at bounding box center [265, 155] width 13 height 13
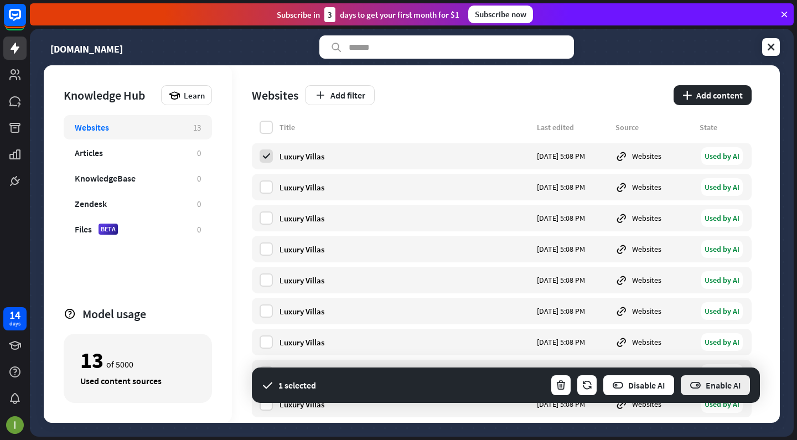
click at [708, 379] on button "Enable AI" at bounding box center [714, 385] width 71 height 22
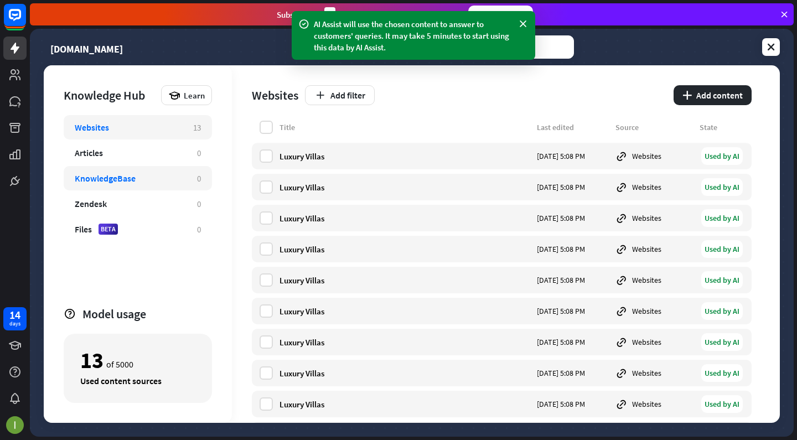
click at [124, 177] on div "KnowledgeBase" at bounding box center [105, 178] width 61 height 11
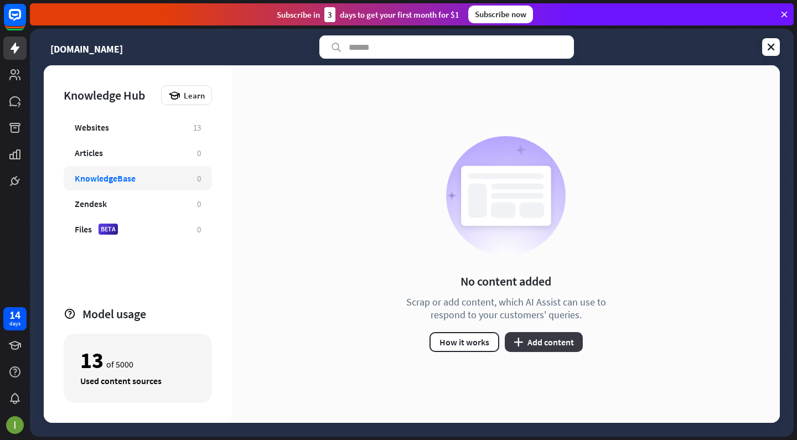
click at [529, 340] on button "plus Add content" at bounding box center [544, 342] width 78 height 20
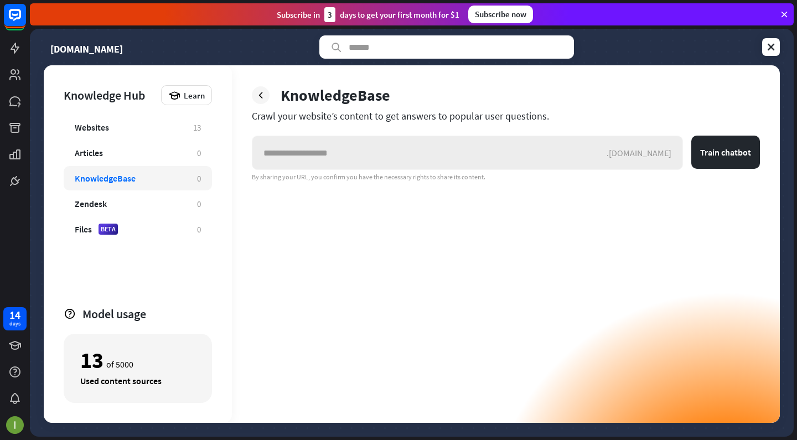
click at [487, 149] on input "text" at bounding box center [429, 152] width 354 height 33
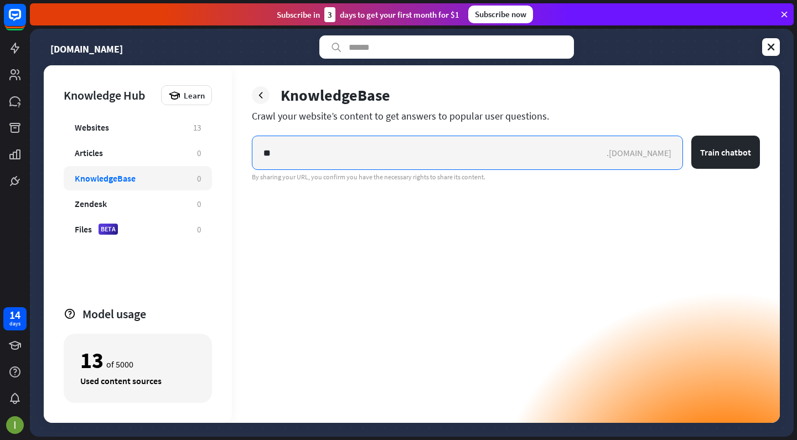
type input "*"
type input "**********"
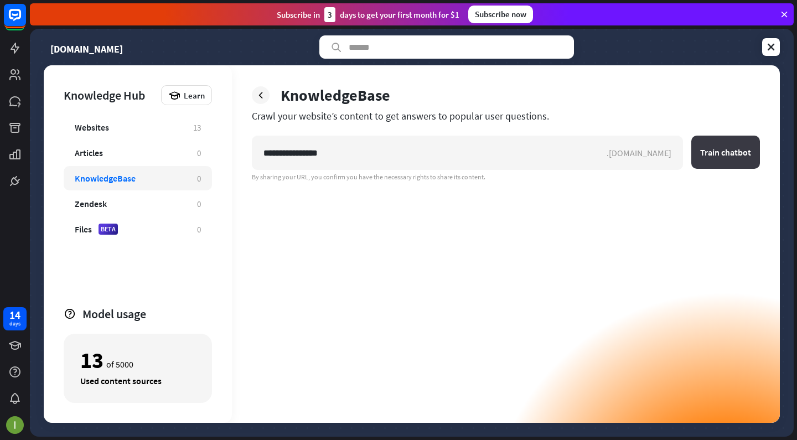
click at [712, 141] on button "Train chatbot" at bounding box center [725, 152] width 69 height 33
click at [735, 153] on button "Train chatbot" at bounding box center [725, 152] width 69 height 33
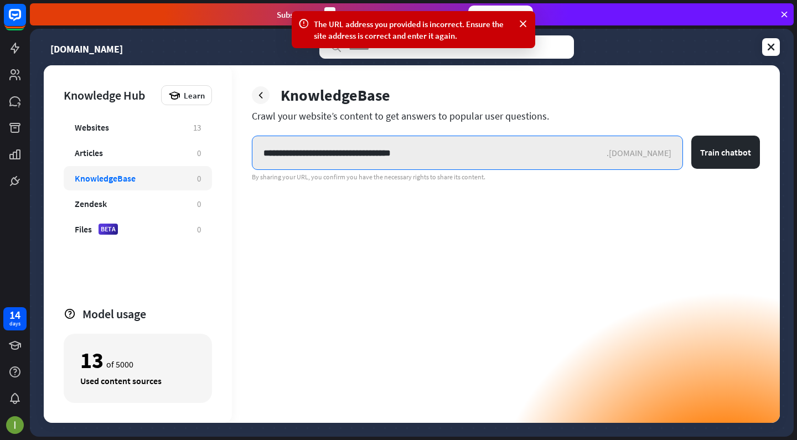
click at [606, 162] on input "**********" at bounding box center [429, 152] width 354 height 33
type input "*"
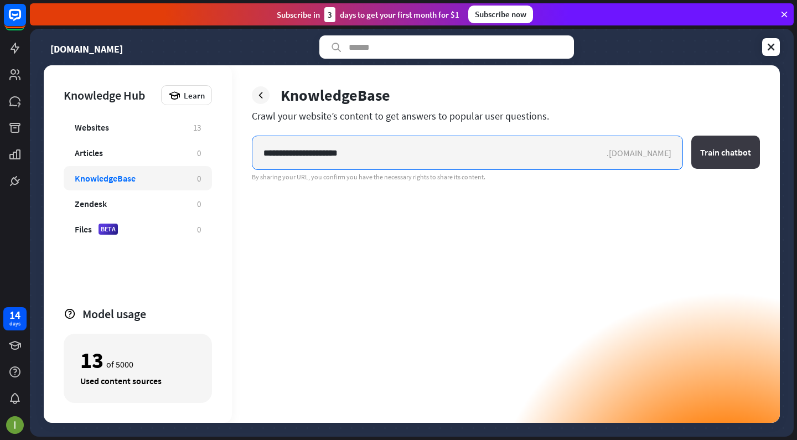
type input "**********"
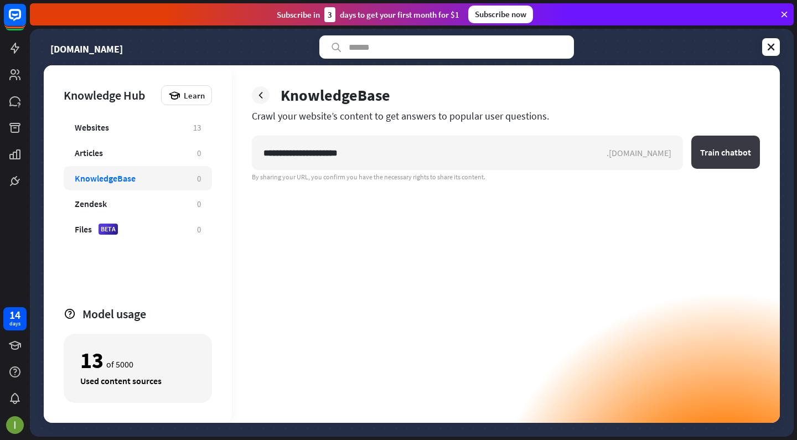
click at [713, 140] on button "Train chatbot" at bounding box center [725, 152] width 69 height 33
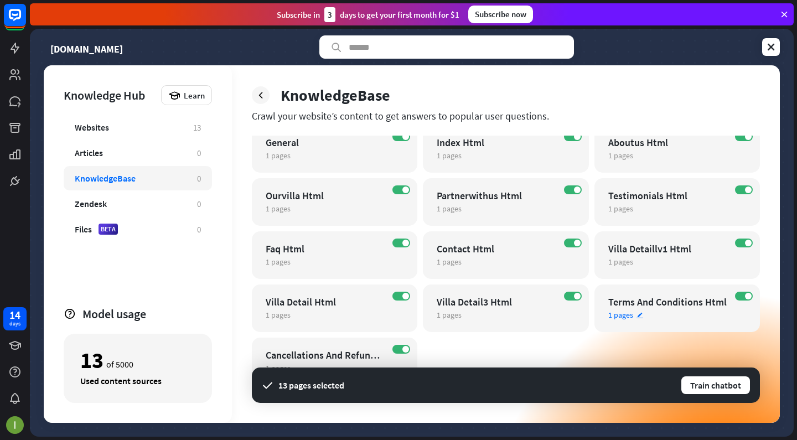
scroll to position [9, 0]
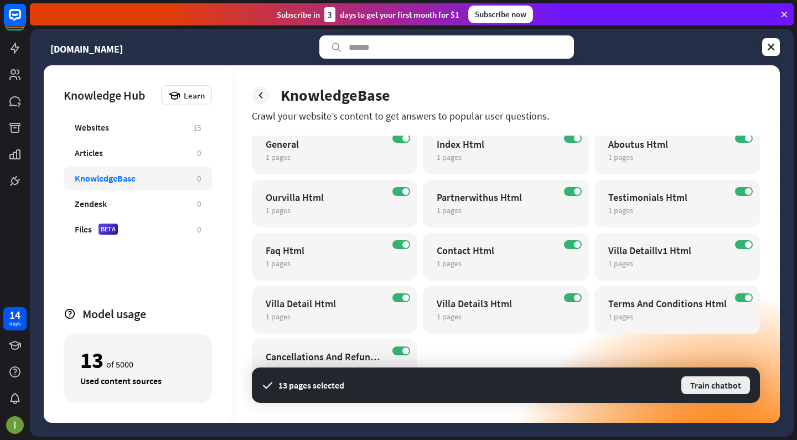
click at [691, 377] on button "Train chatbot" at bounding box center [715, 385] width 71 height 20
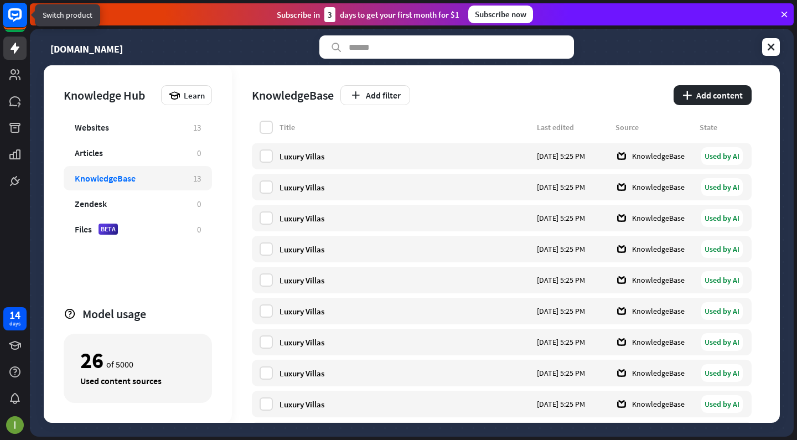
click at [13, 14] on icon at bounding box center [15, 14] width 7 height 3
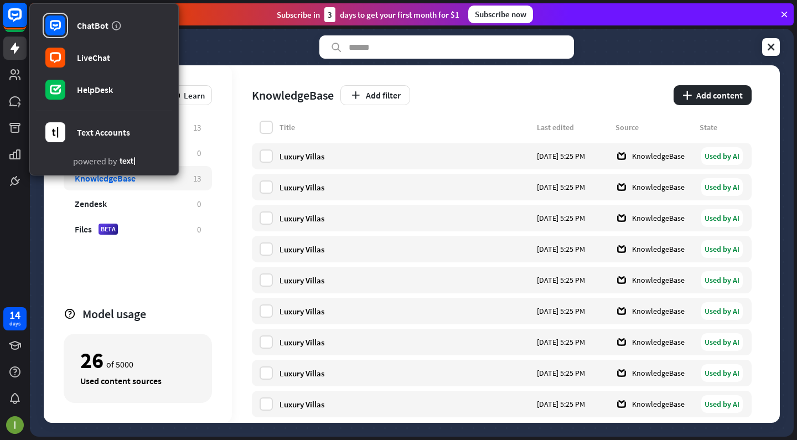
click at [13, 14] on icon at bounding box center [15, 14] width 7 height 3
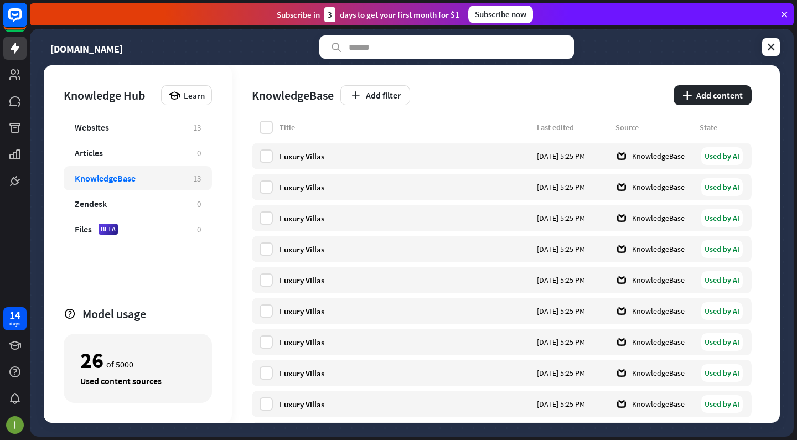
click at [13, 14] on icon at bounding box center [15, 14] width 7 height 3
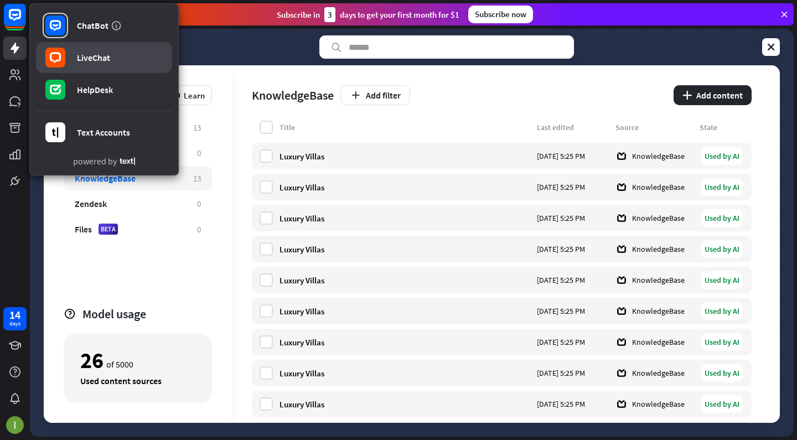
click at [65, 52] on rect at bounding box center [55, 58] width 20 height 20
